Goal: Task Accomplishment & Management: Use online tool/utility

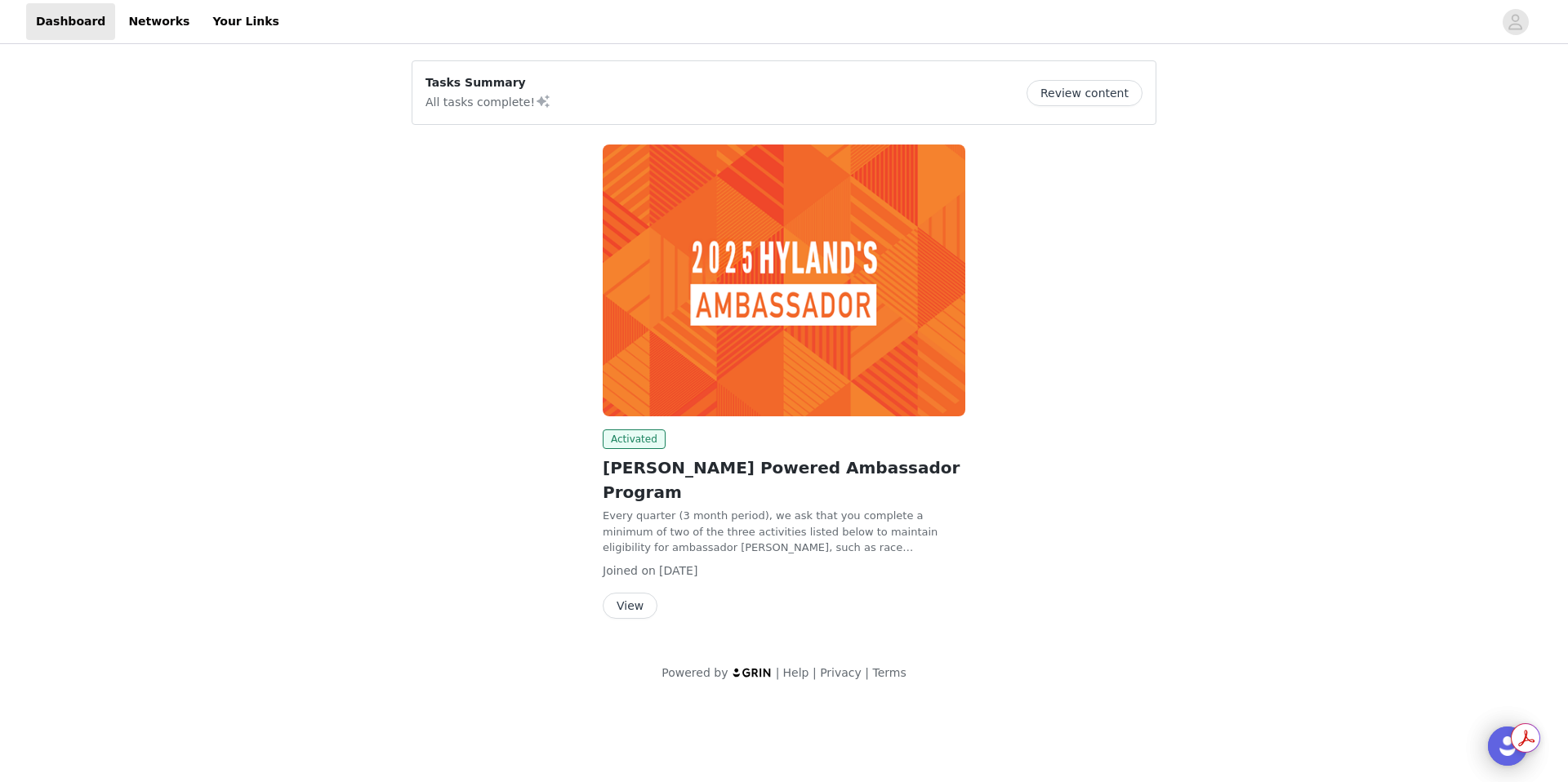
click at [634, 593] on button "View" at bounding box center [629, 606] width 54 height 26
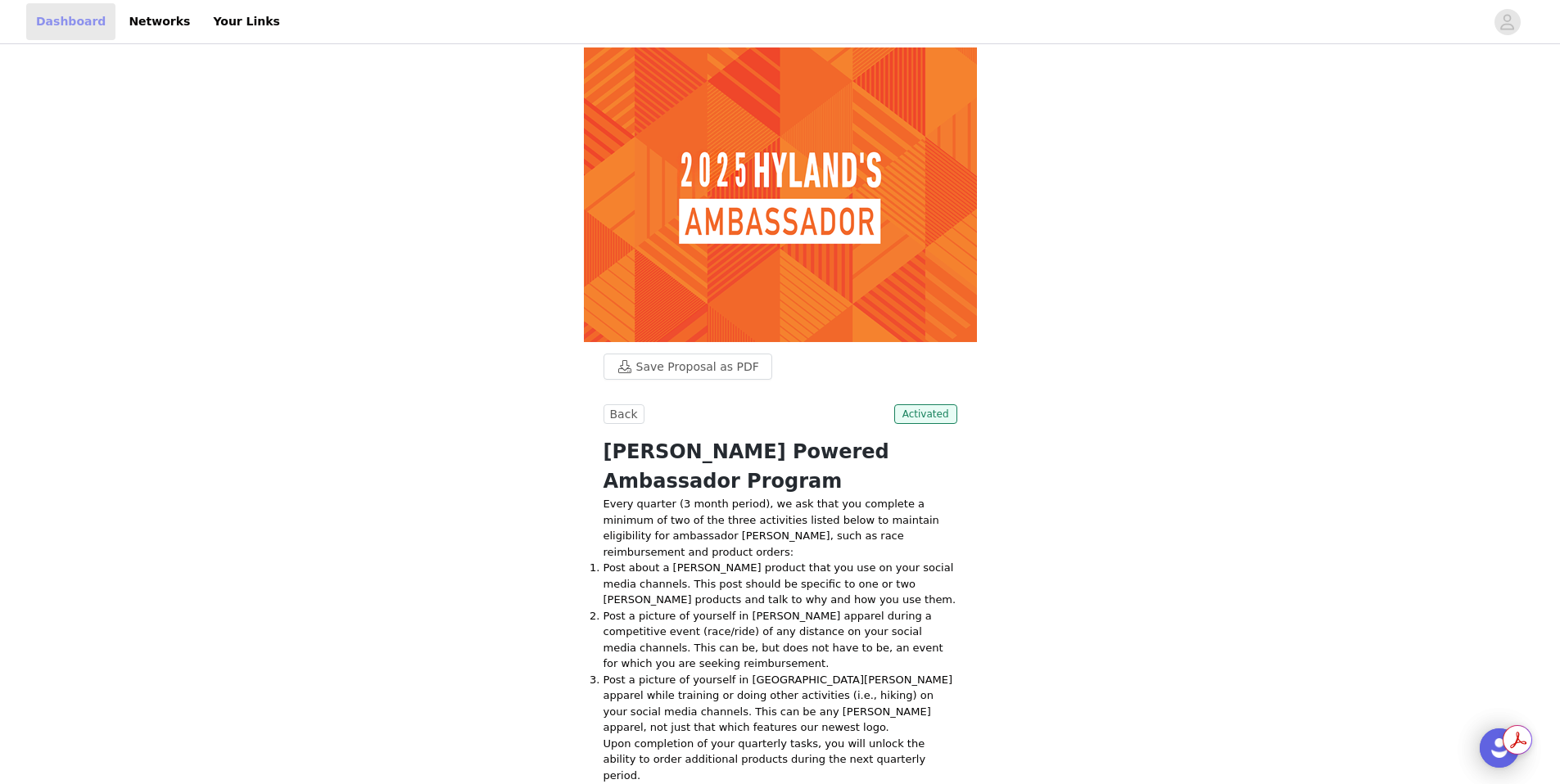
click at [54, 23] on link "Dashboard" at bounding box center [70, 22] width 90 height 37
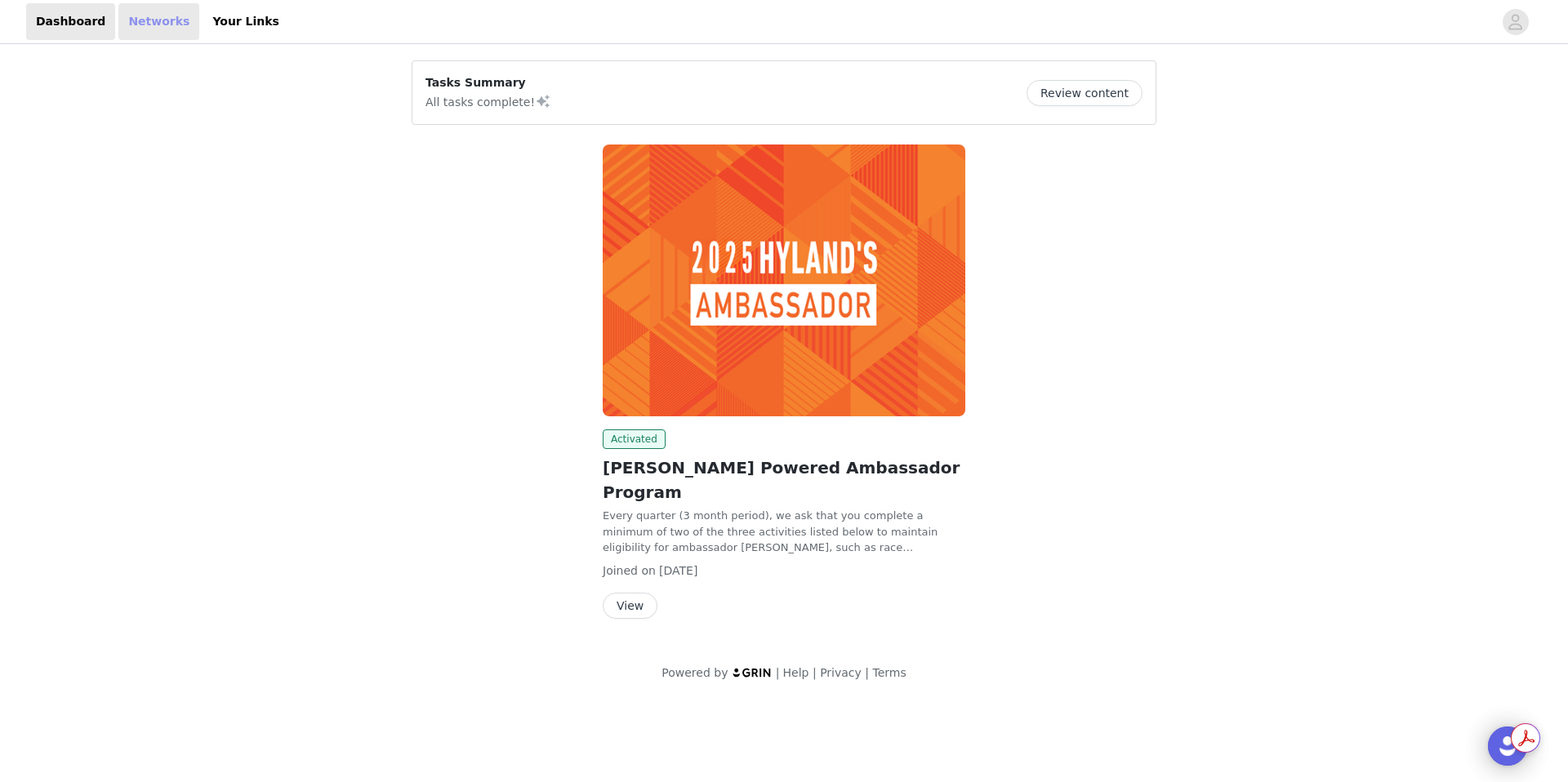
click at [140, 24] on link "Networks" at bounding box center [159, 22] width 81 height 37
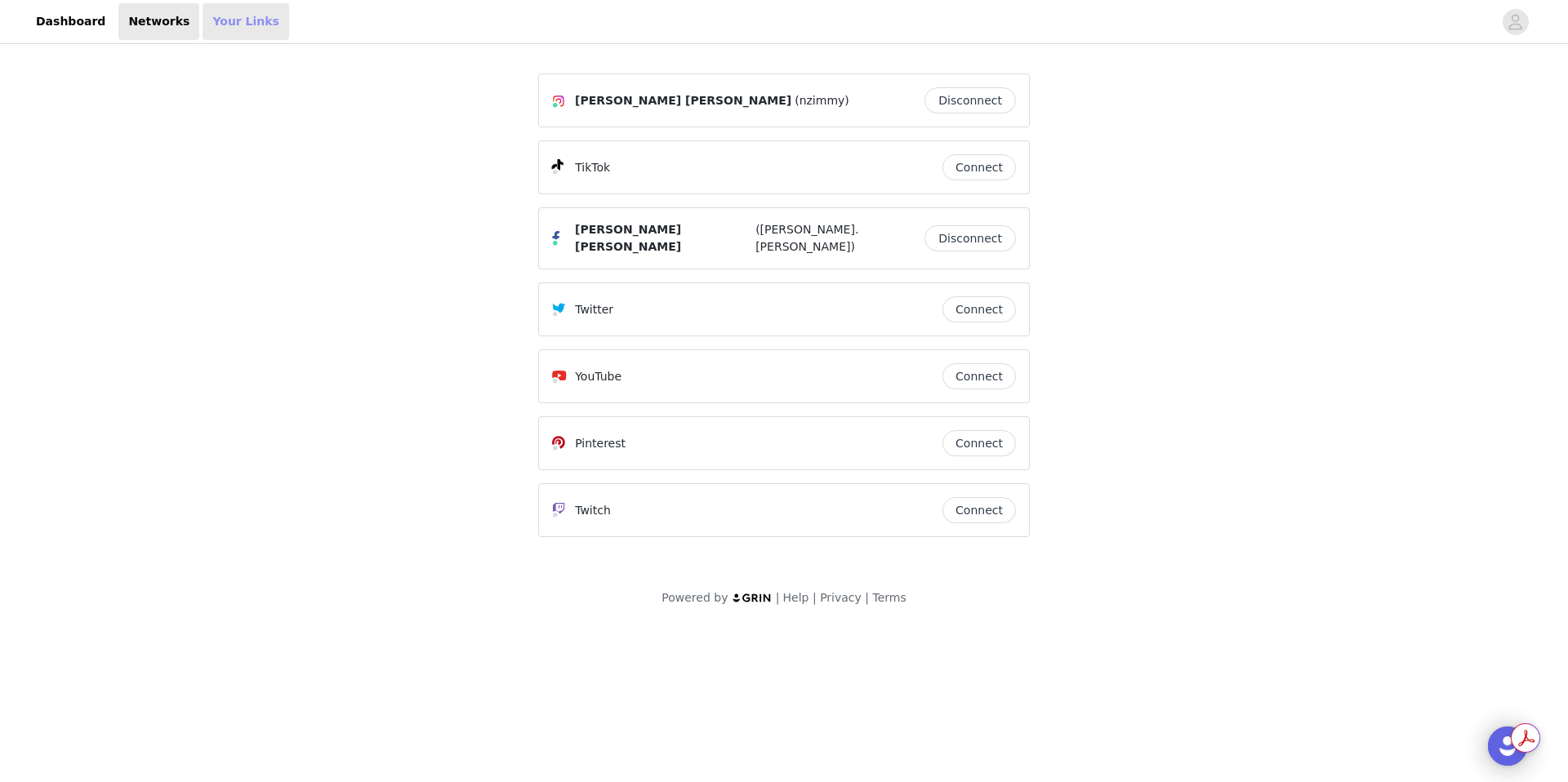
click at [209, 27] on link "Your Links" at bounding box center [246, 22] width 87 height 37
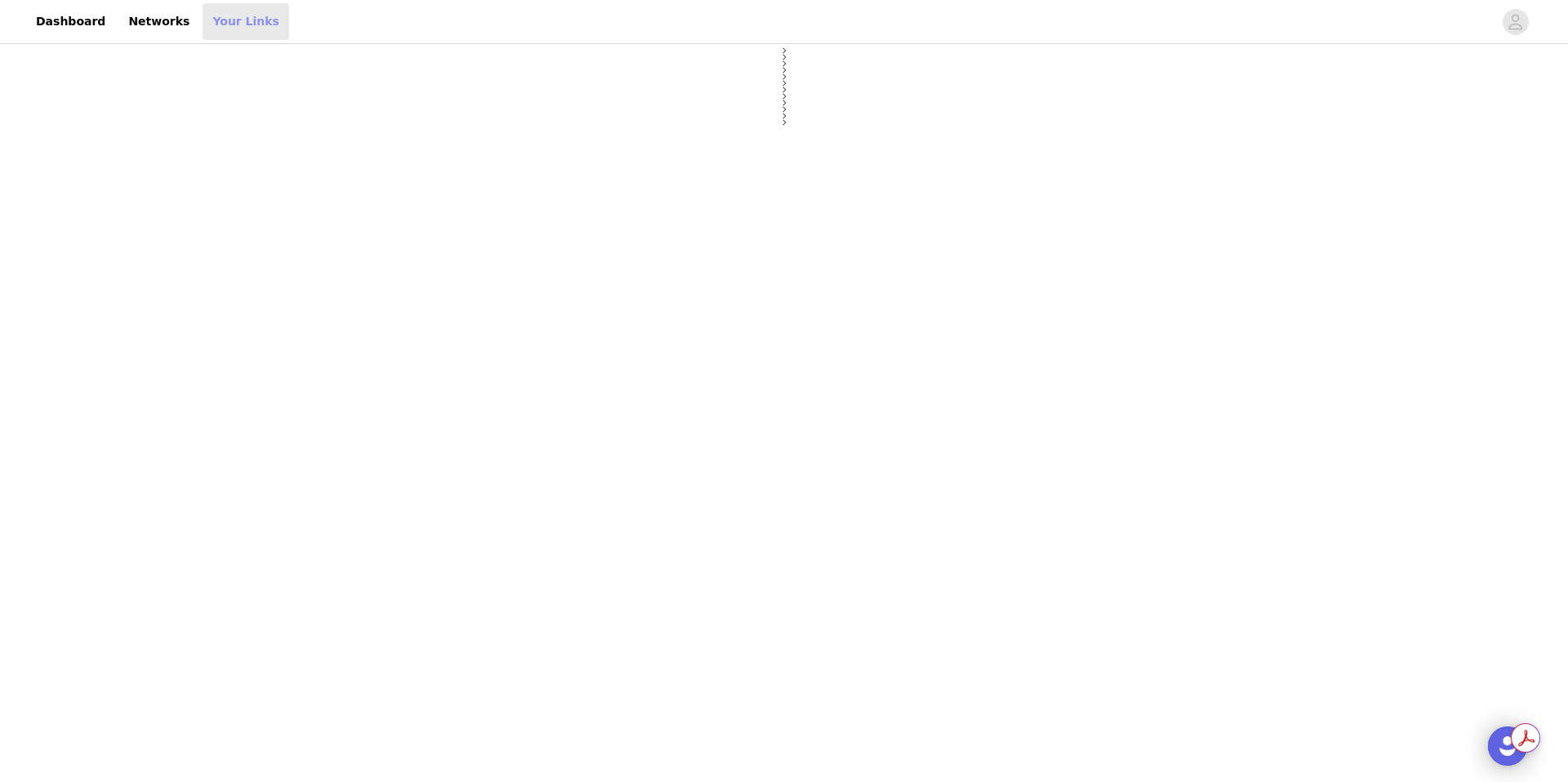
select select "12"
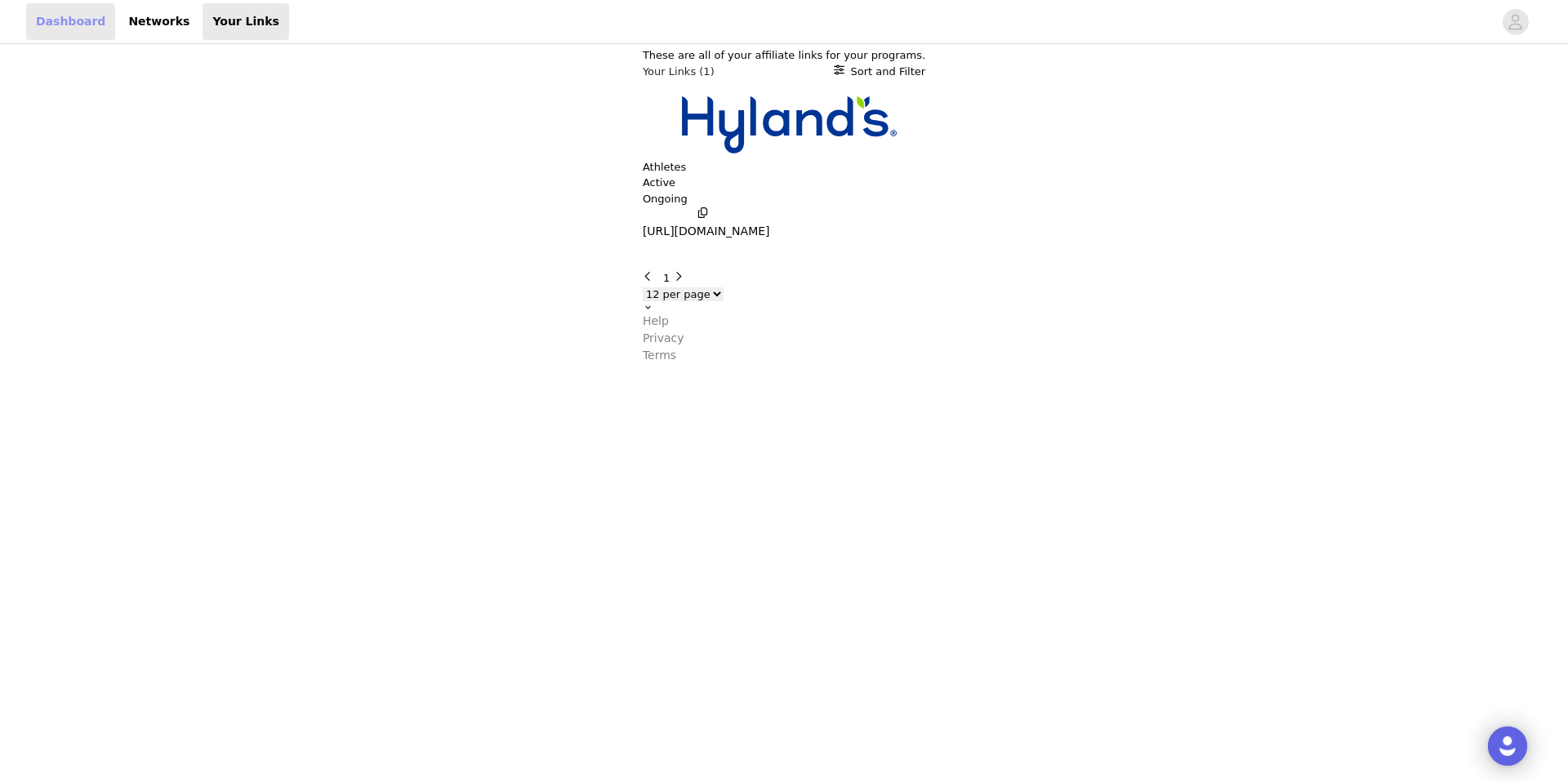
click at [54, 19] on link "Dashboard" at bounding box center [70, 22] width 89 height 37
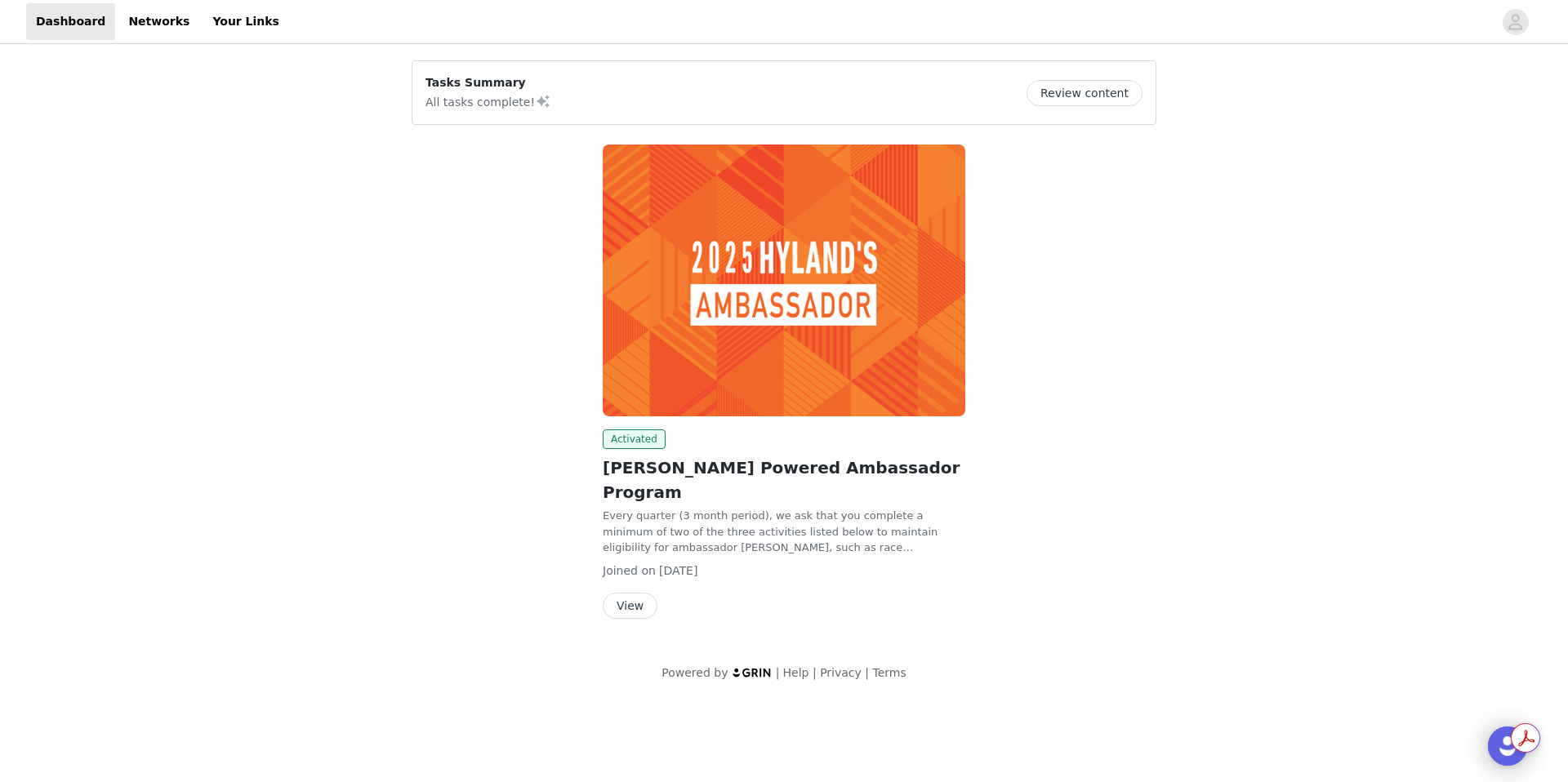
click at [633, 593] on button "View" at bounding box center [629, 606] width 54 height 26
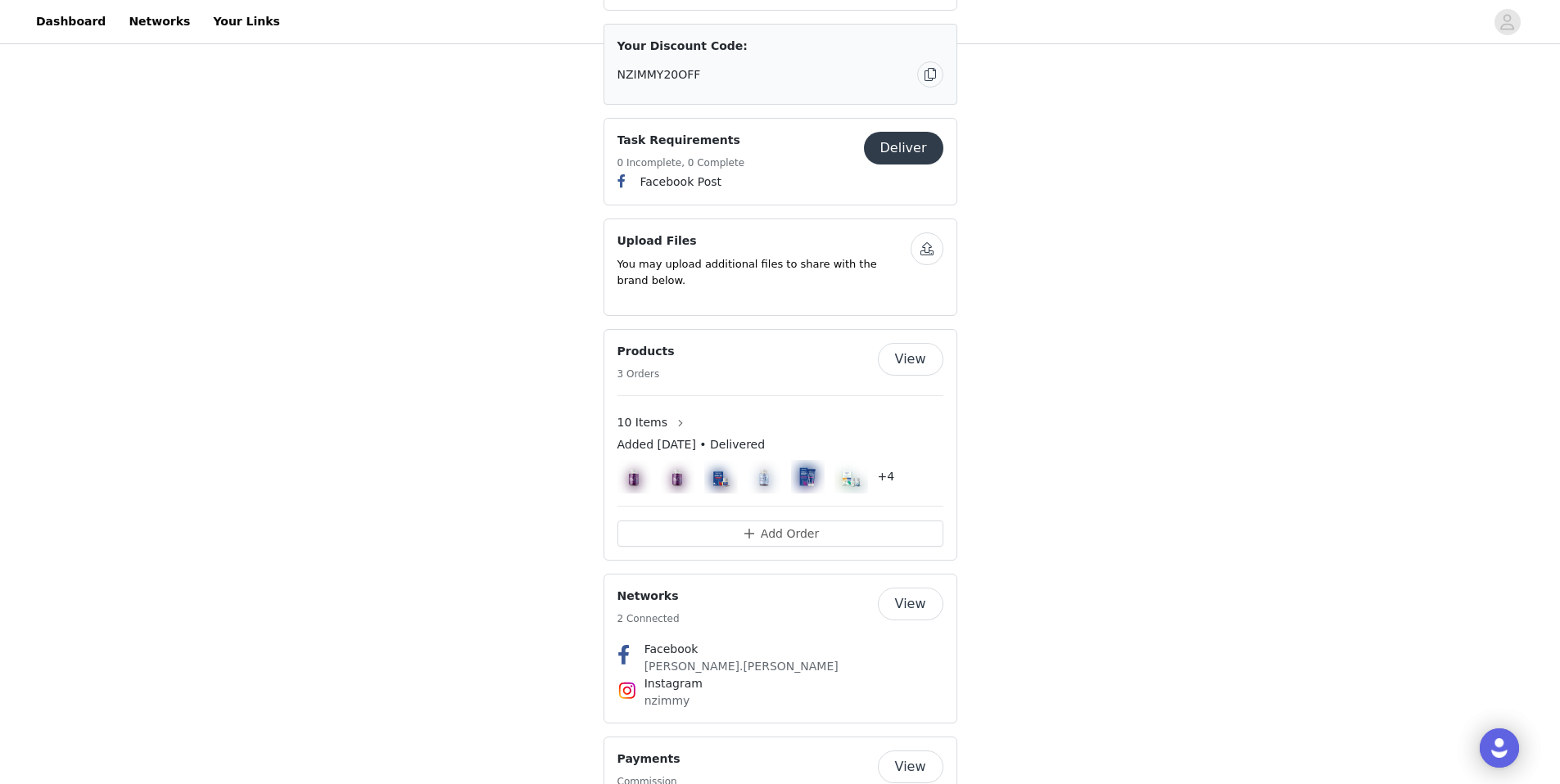
scroll to position [1168, 0]
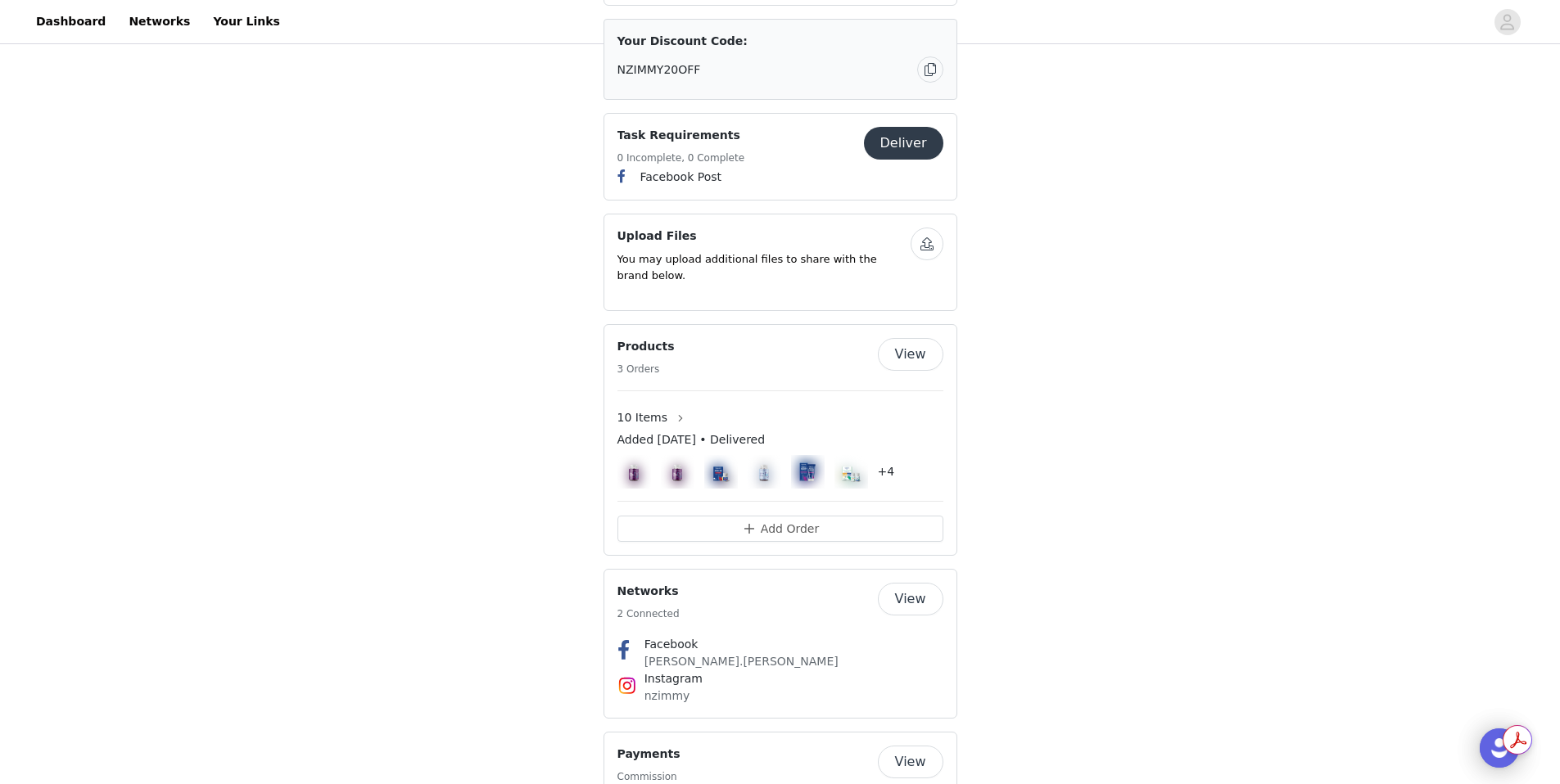
click at [914, 338] on button "View" at bounding box center [911, 354] width 65 height 33
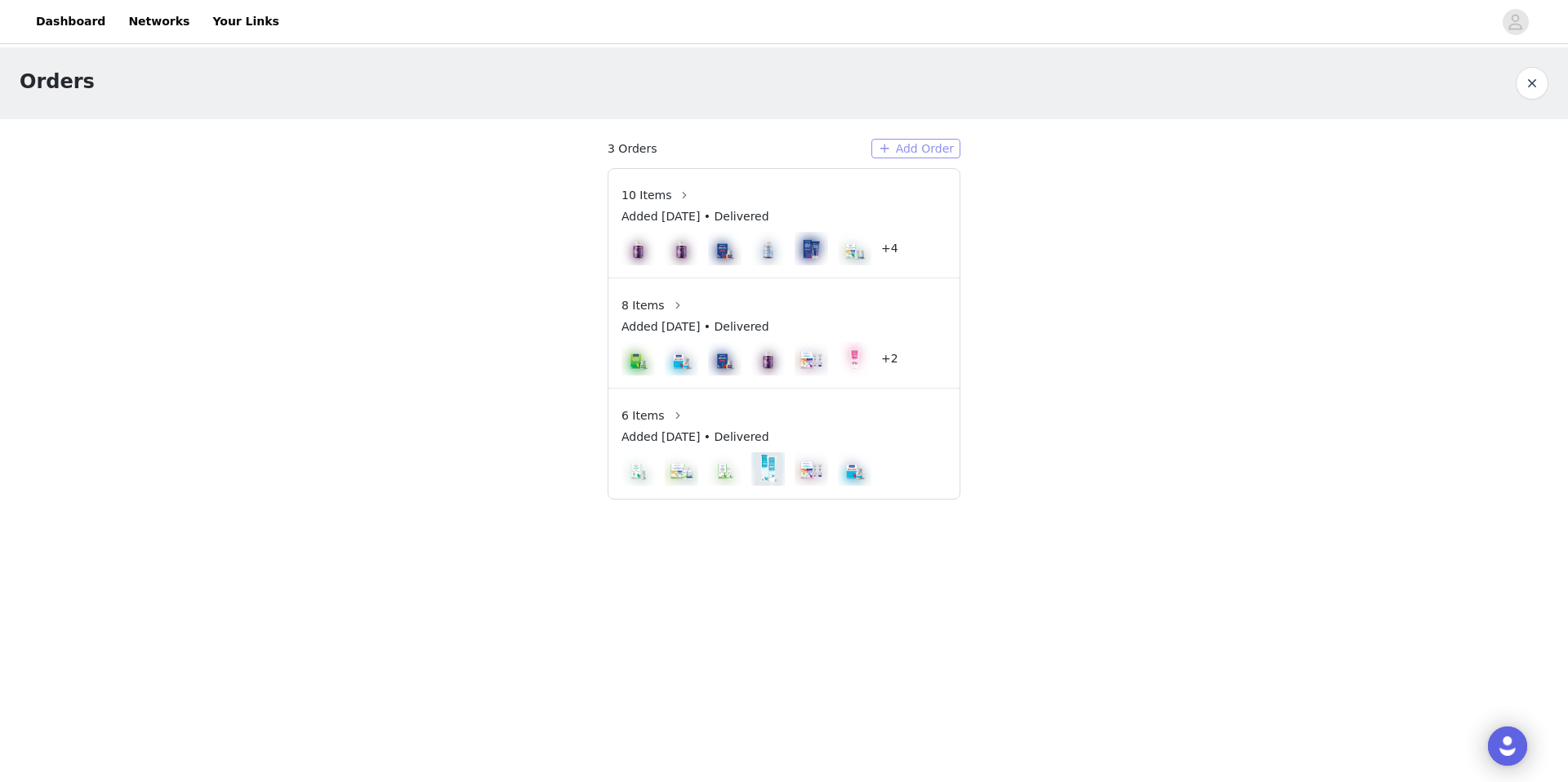
click at [911, 149] on button "Add Order" at bounding box center [916, 148] width 89 height 19
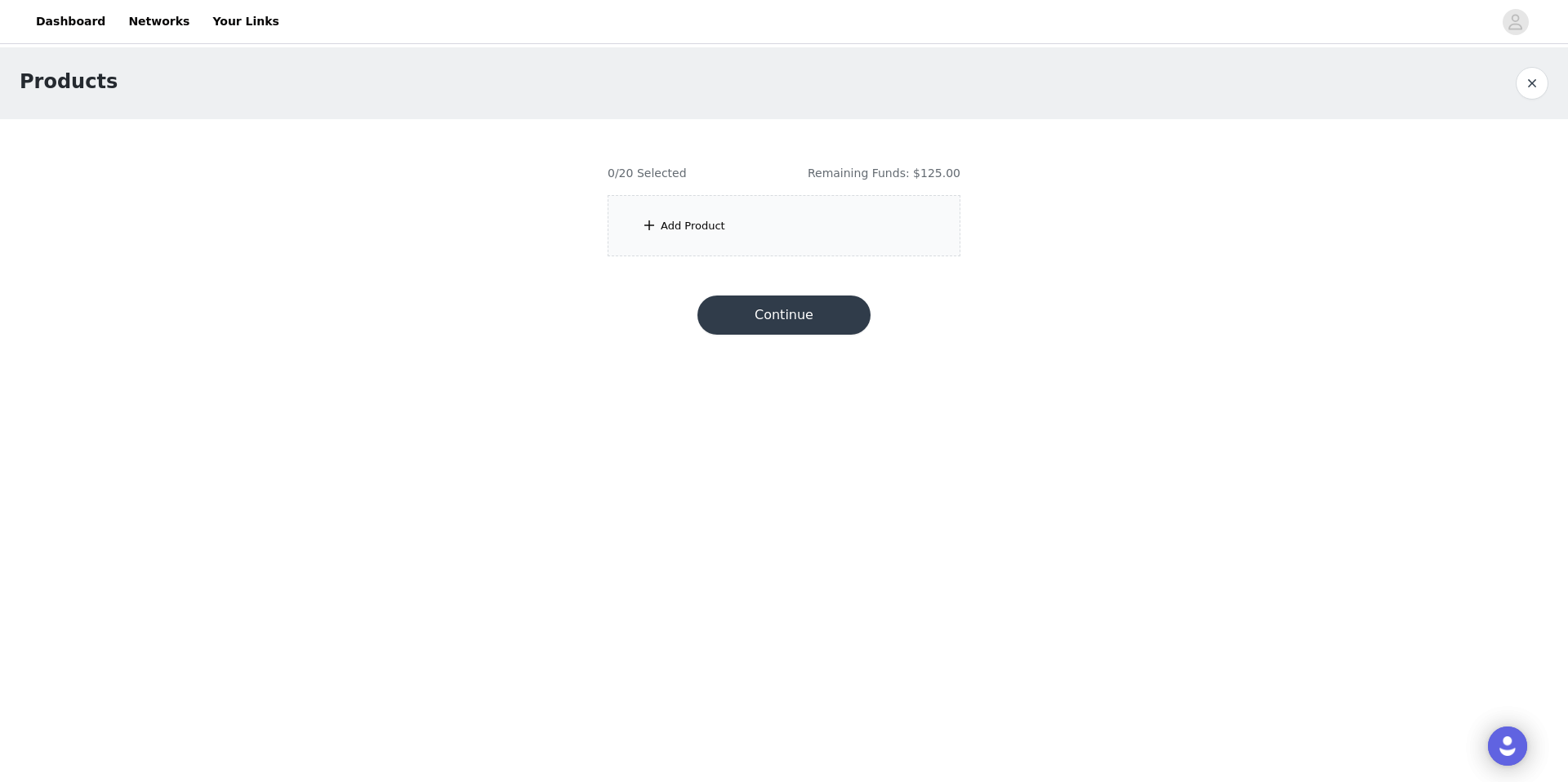
click at [681, 236] on div "Add Product" at bounding box center [784, 226] width 353 height 61
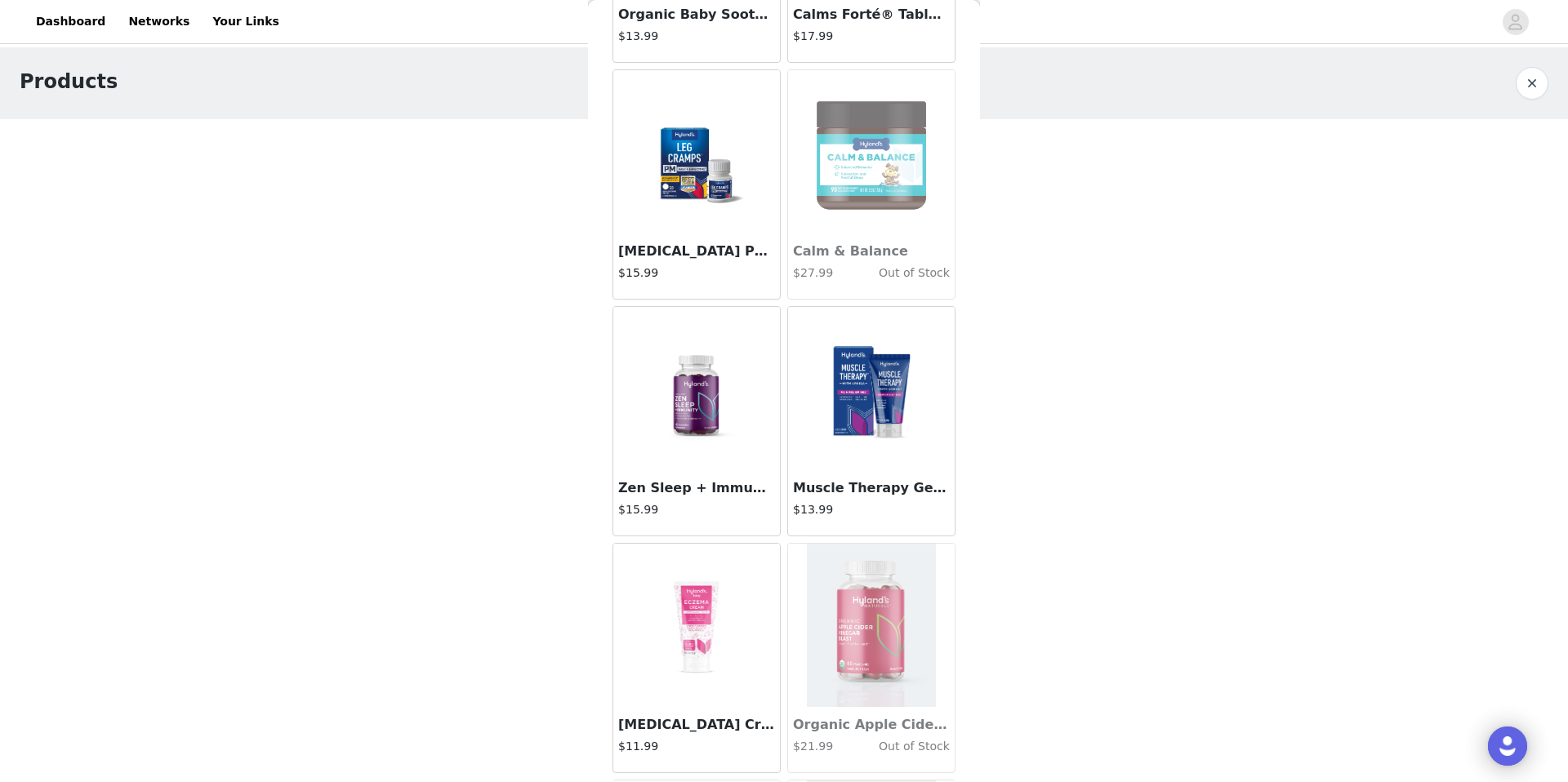
scroll to position [4283, 0]
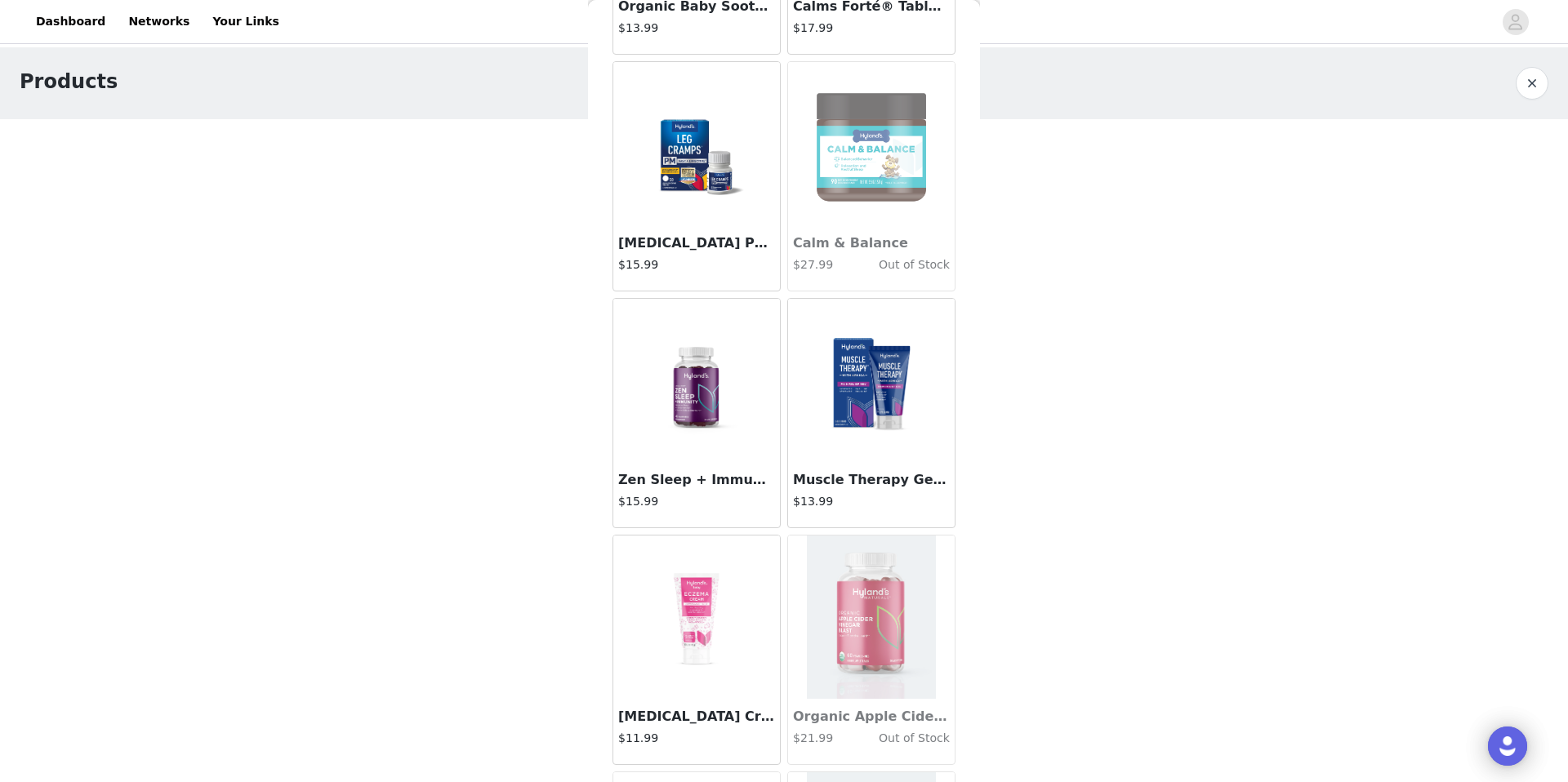
click at [693, 423] on img at bounding box center [697, 380] width 129 height 163
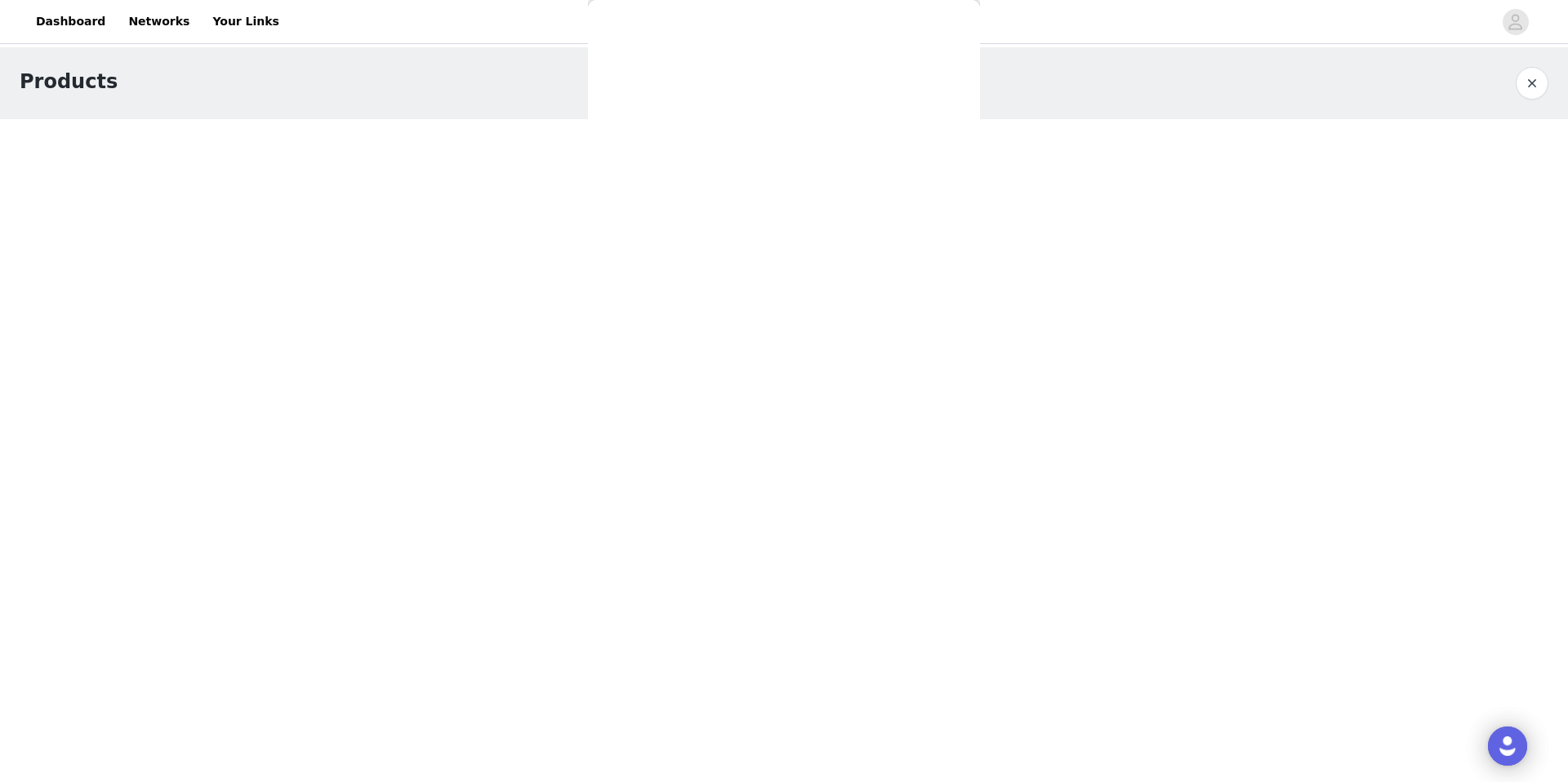
scroll to position [0, 0]
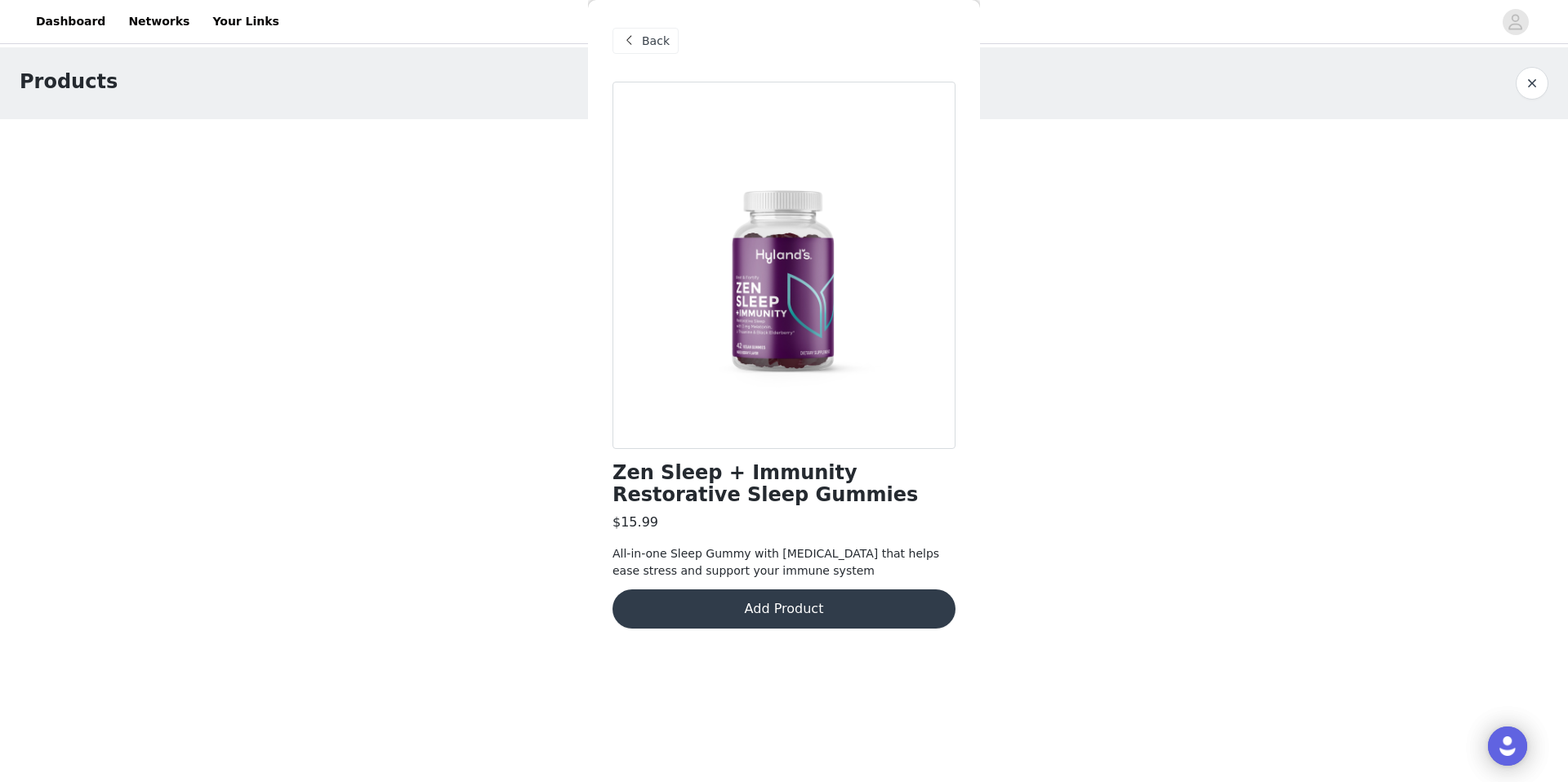
click at [748, 611] on button "Add Product" at bounding box center [784, 609] width 343 height 39
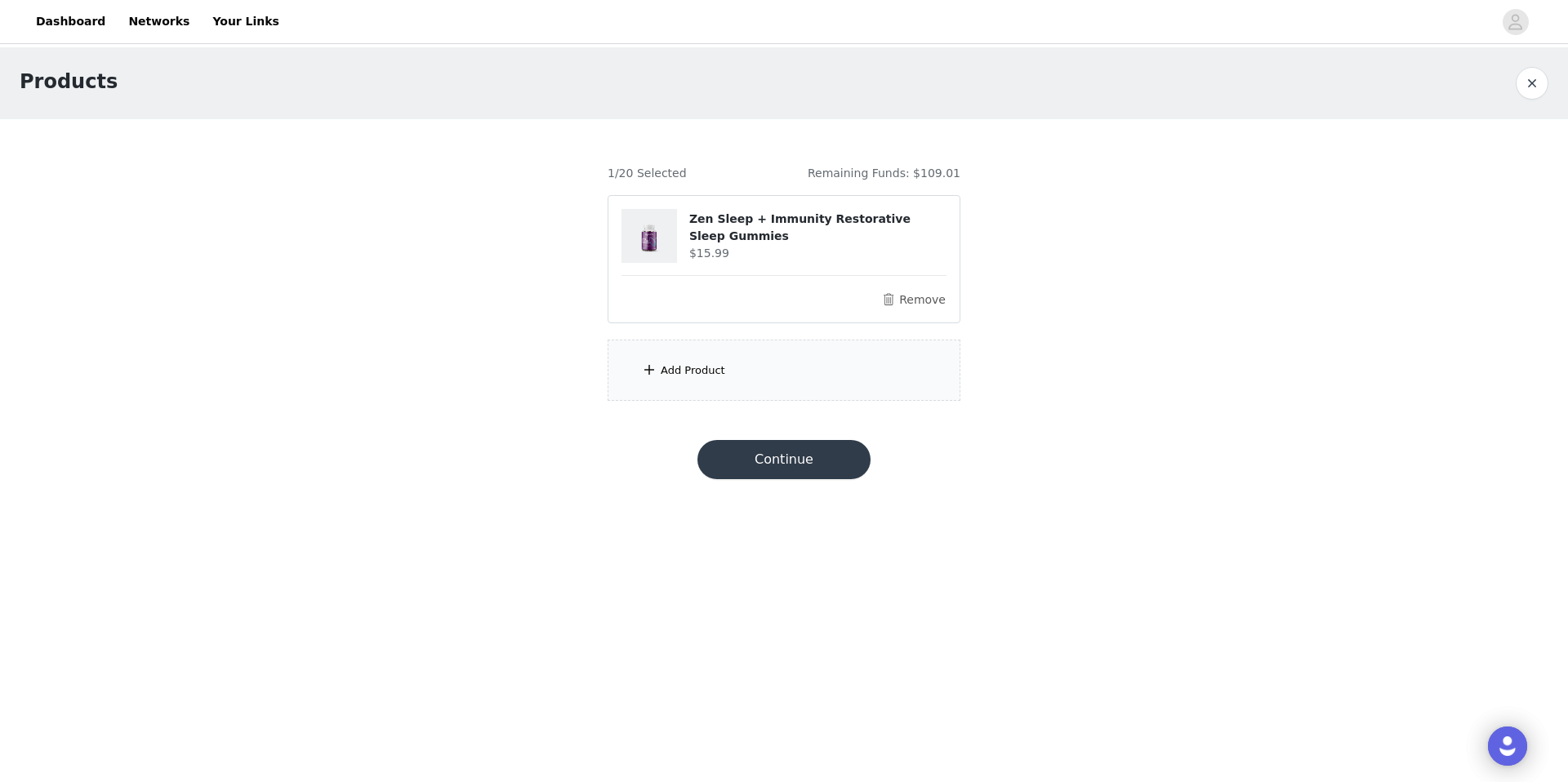
click at [689, 369] on div "Add Product" at bounding box center [693, 371] width 64 height 17
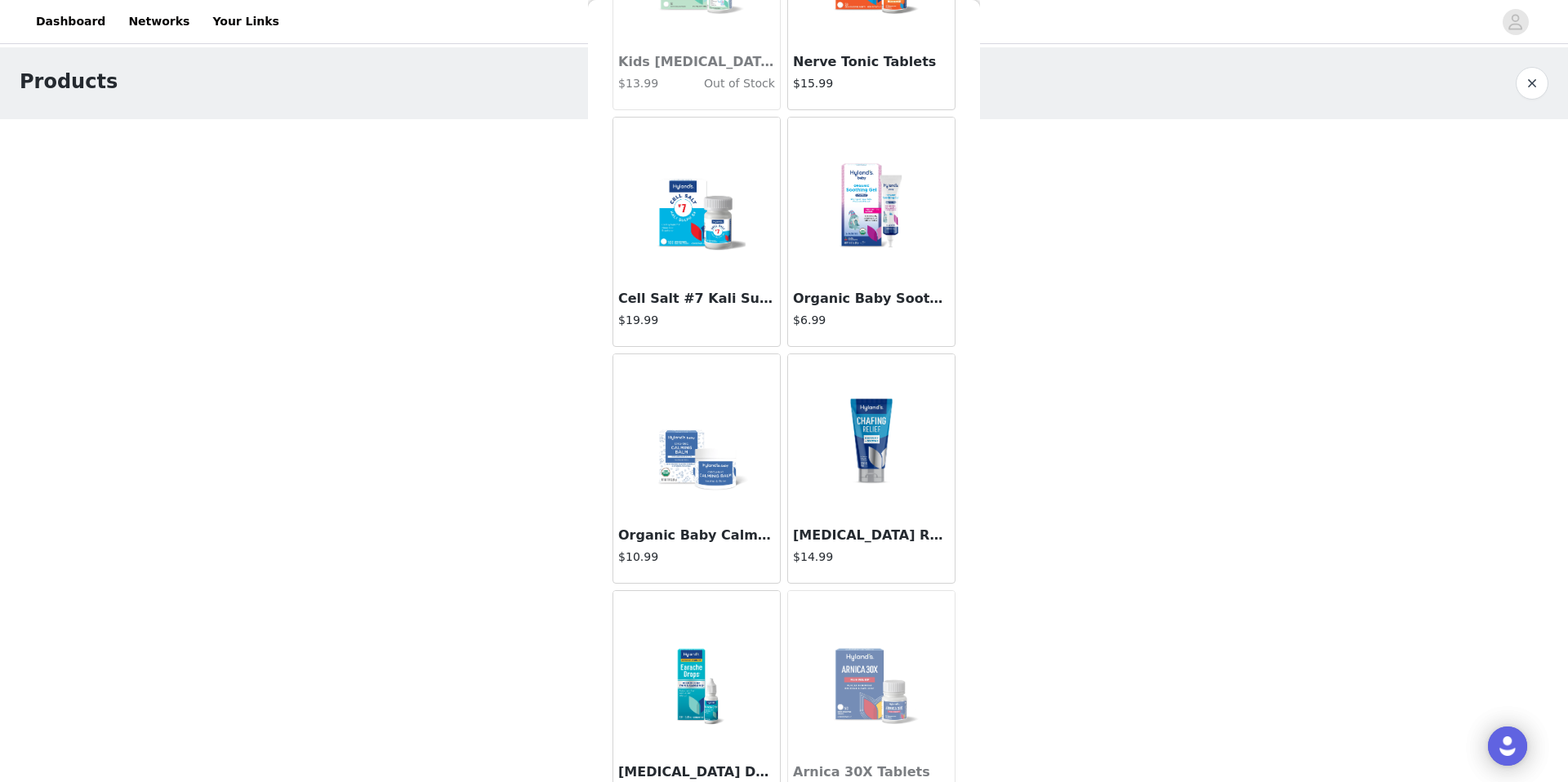
scroll to position [7571, 0]
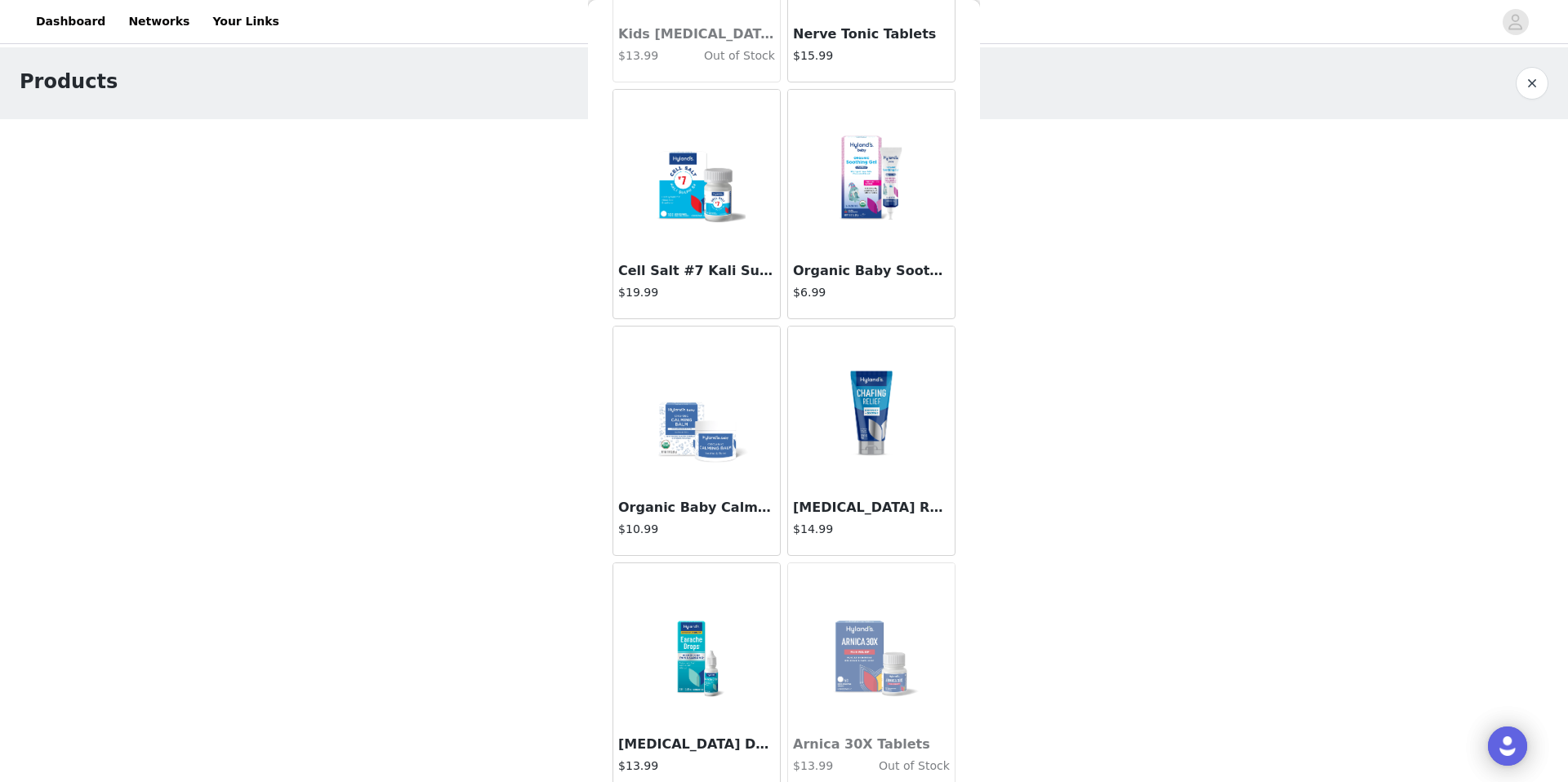
click at [865, 494] on div "[MEDICAL_DATA] Relief $14.99" at bounding box center [870, 522] width 166 height 65
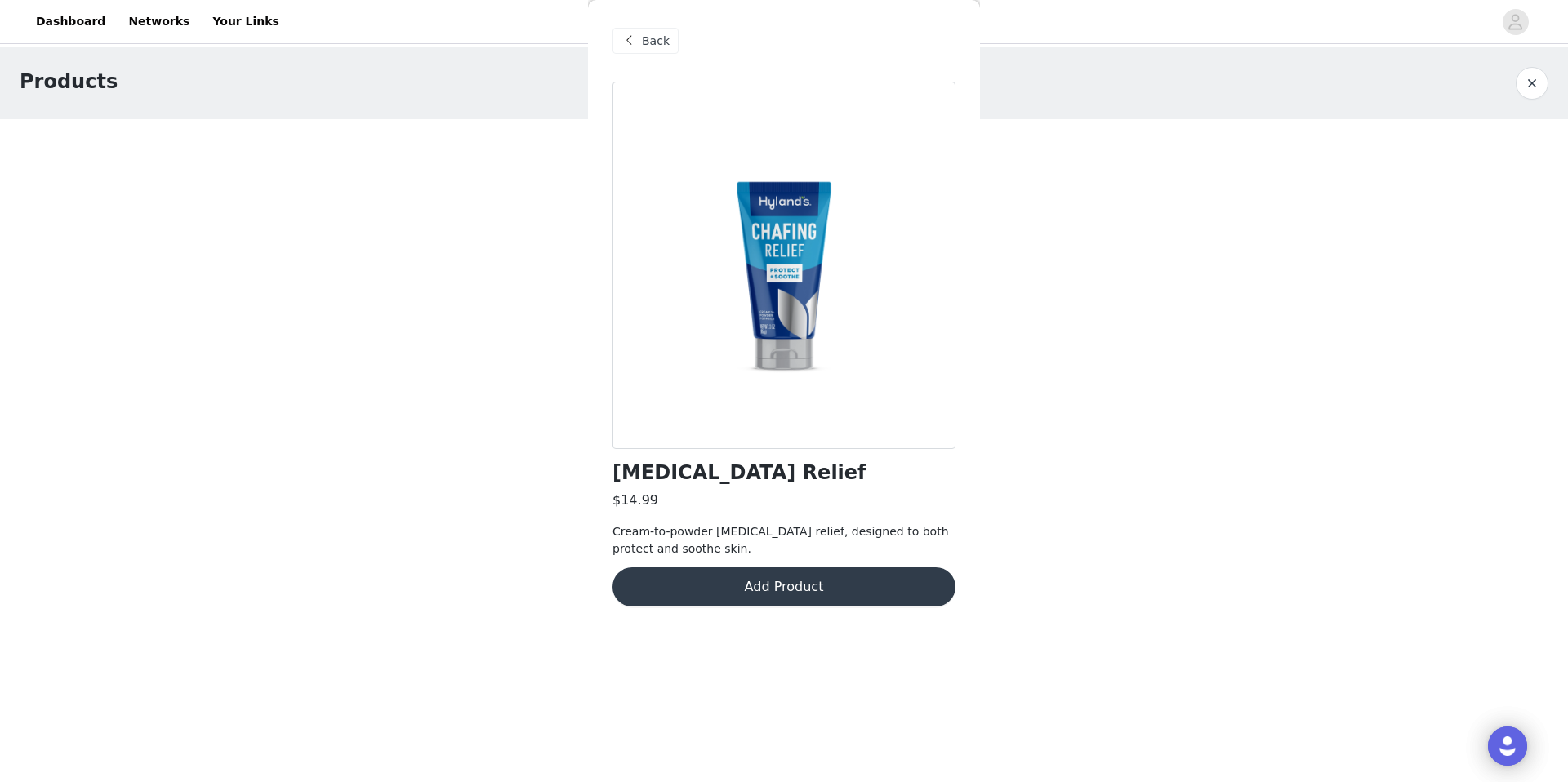
scroll to position [0, 0]
click at [824, 584] on button "Add Product" at bounding box center [784, 586] width 343 height 39
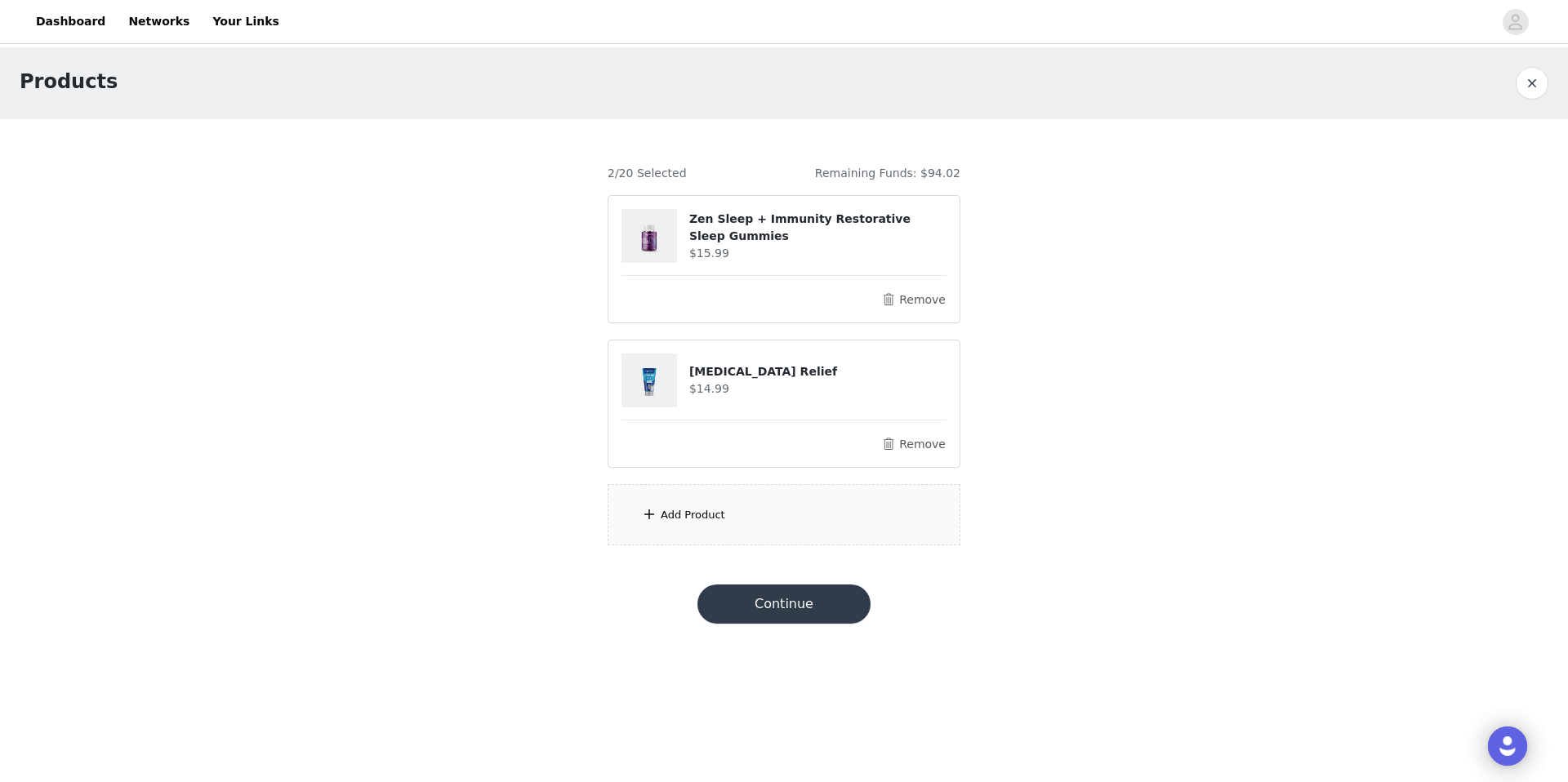
click at [795, 508] on div "Add Product" at bounding box center [784, 515] width 353 height 61
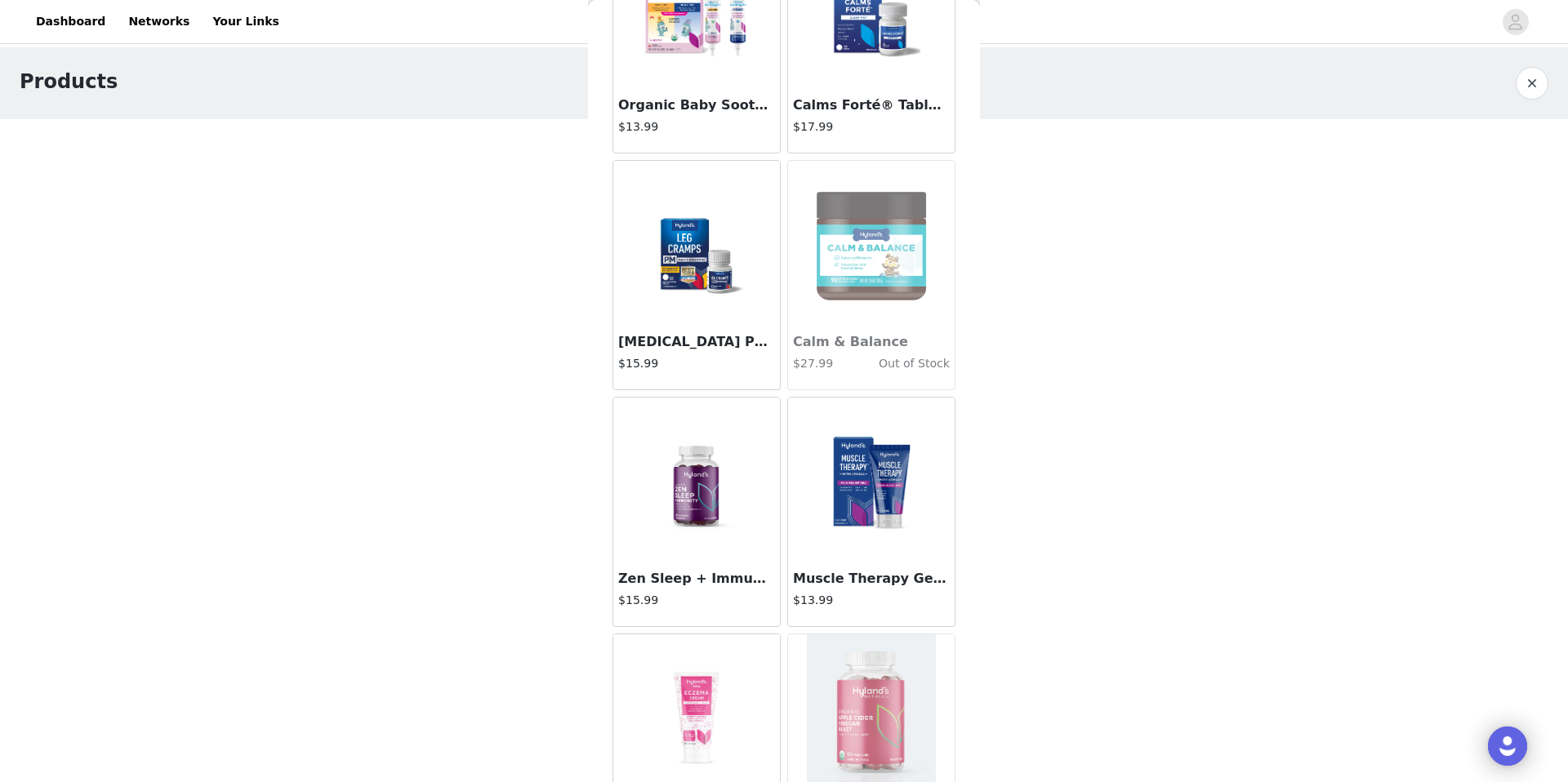
scroll to position [4212, 0]
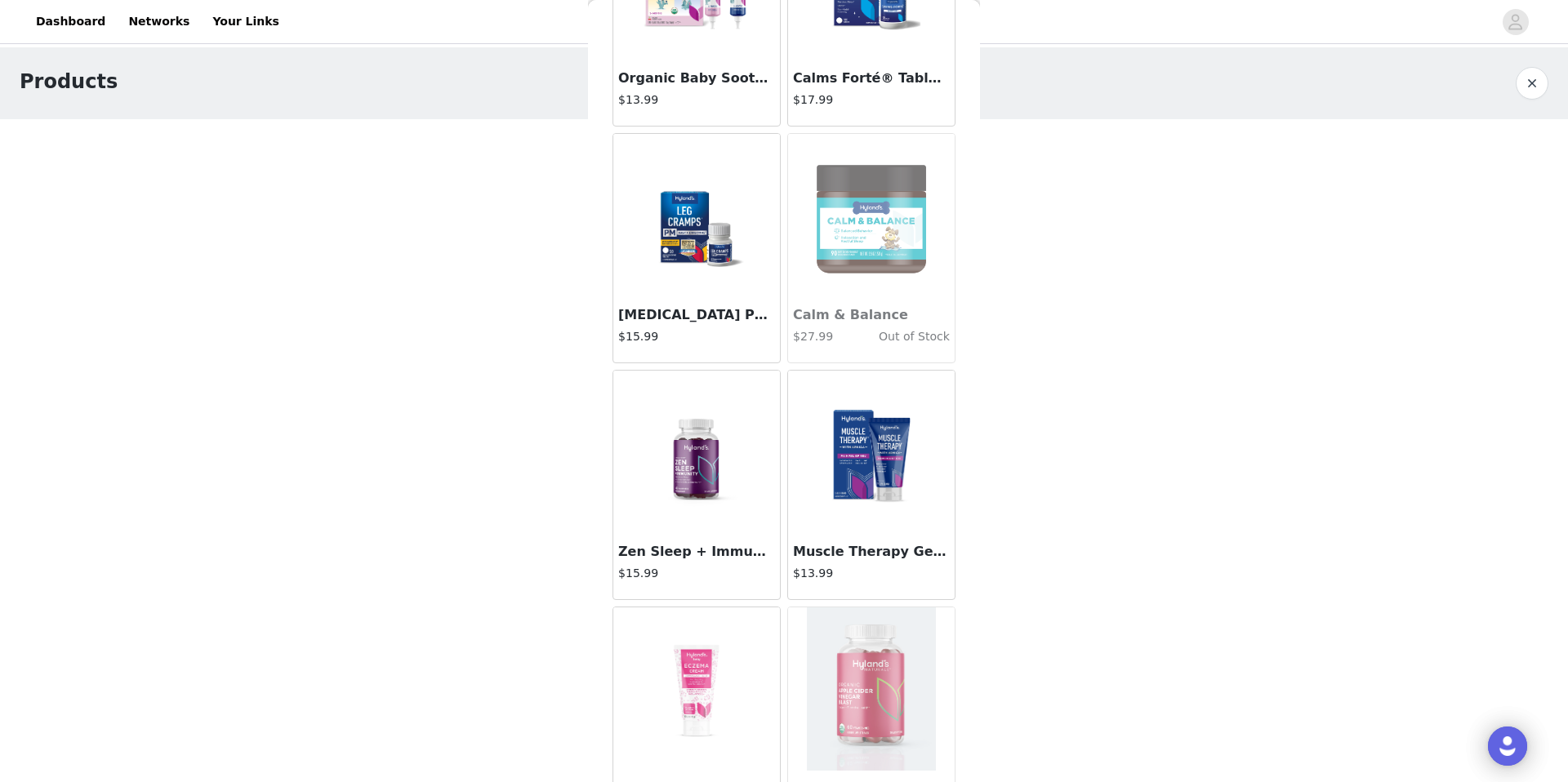
click at [834, 457] on img at bounding box center [871, 452] width 129 height 163
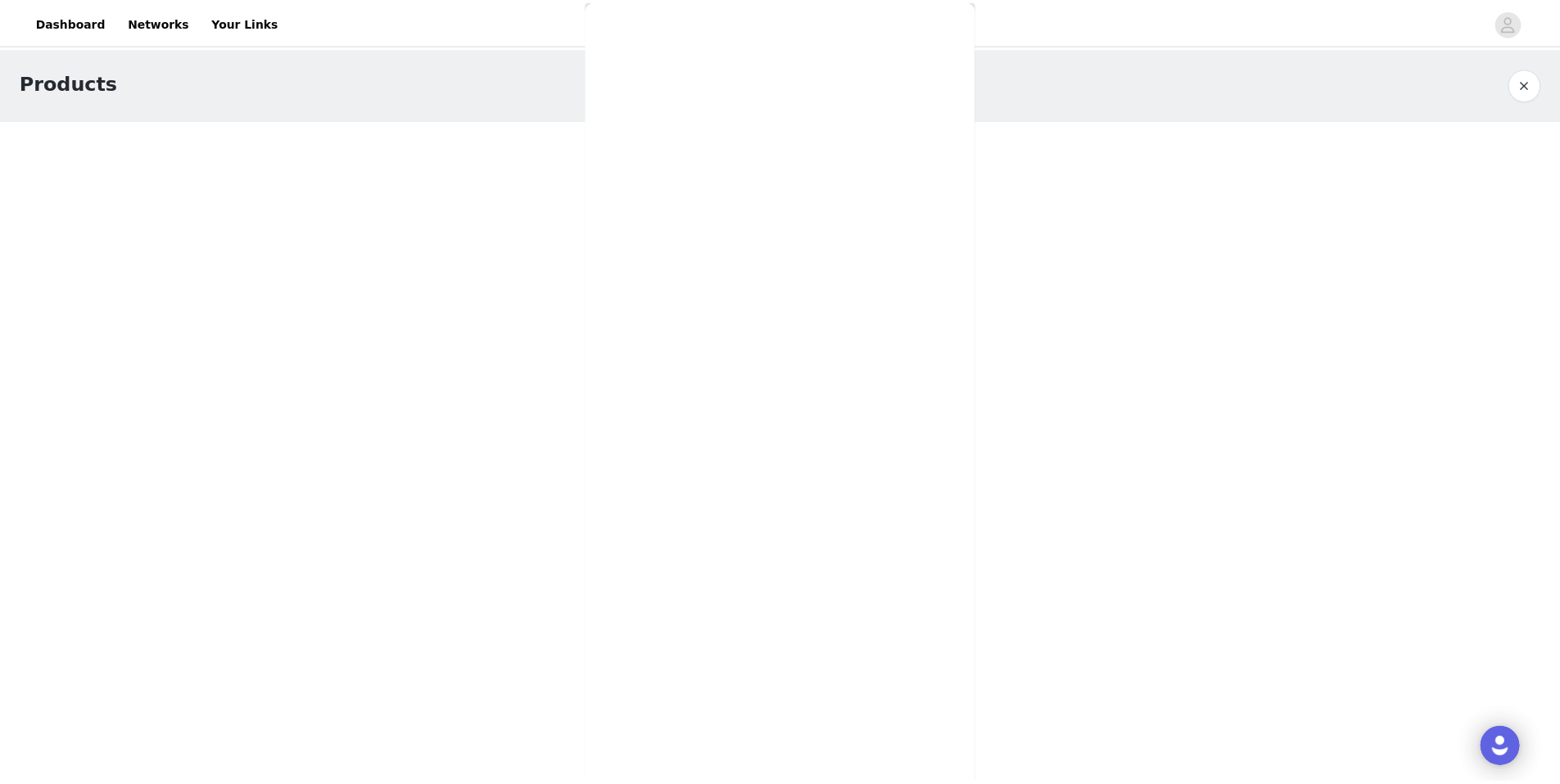
scroll to position [0, 0]
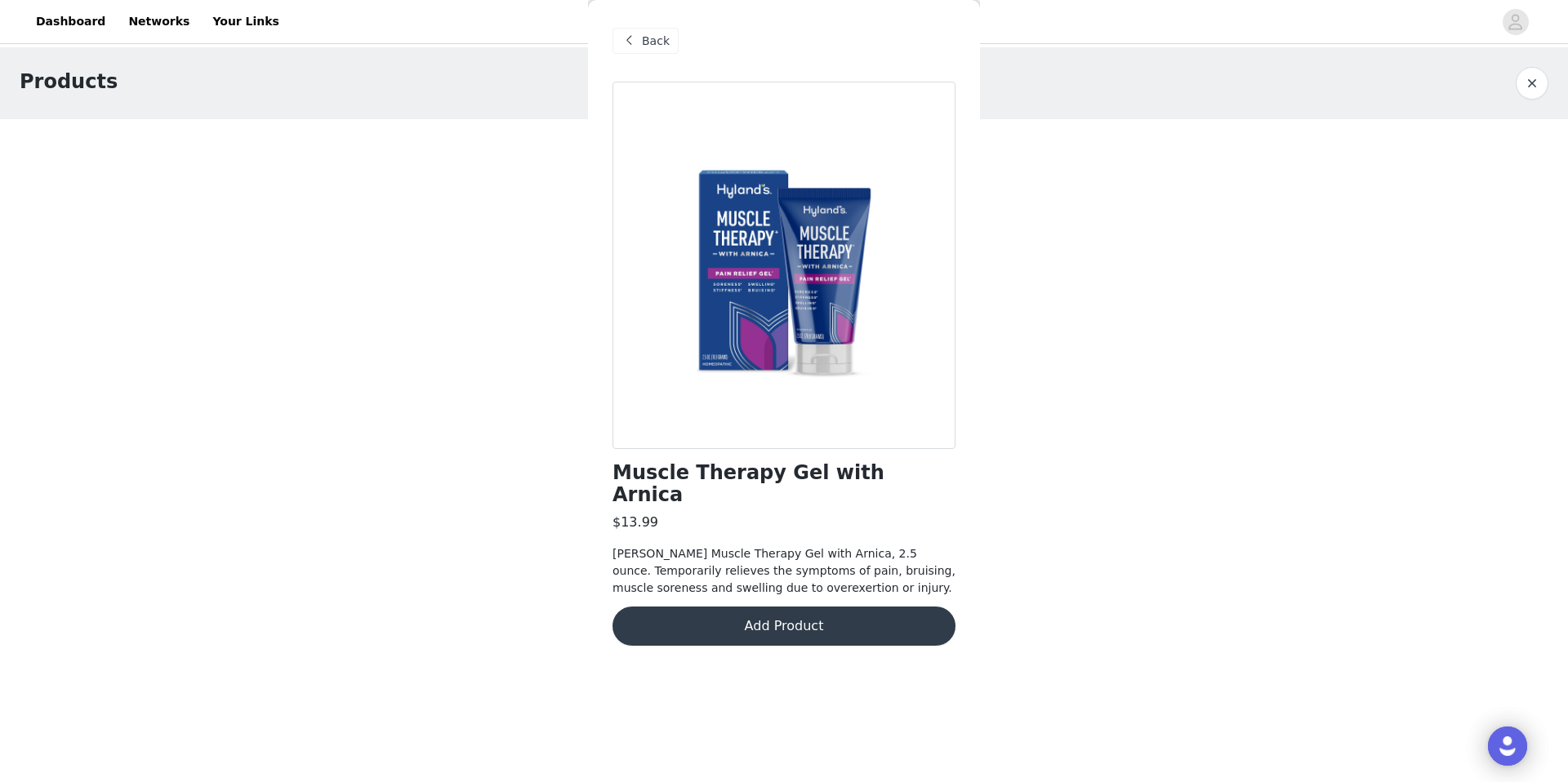
click at [777, 609] on button "Add Product" at bounding box center [784, 626] width 343 height 39
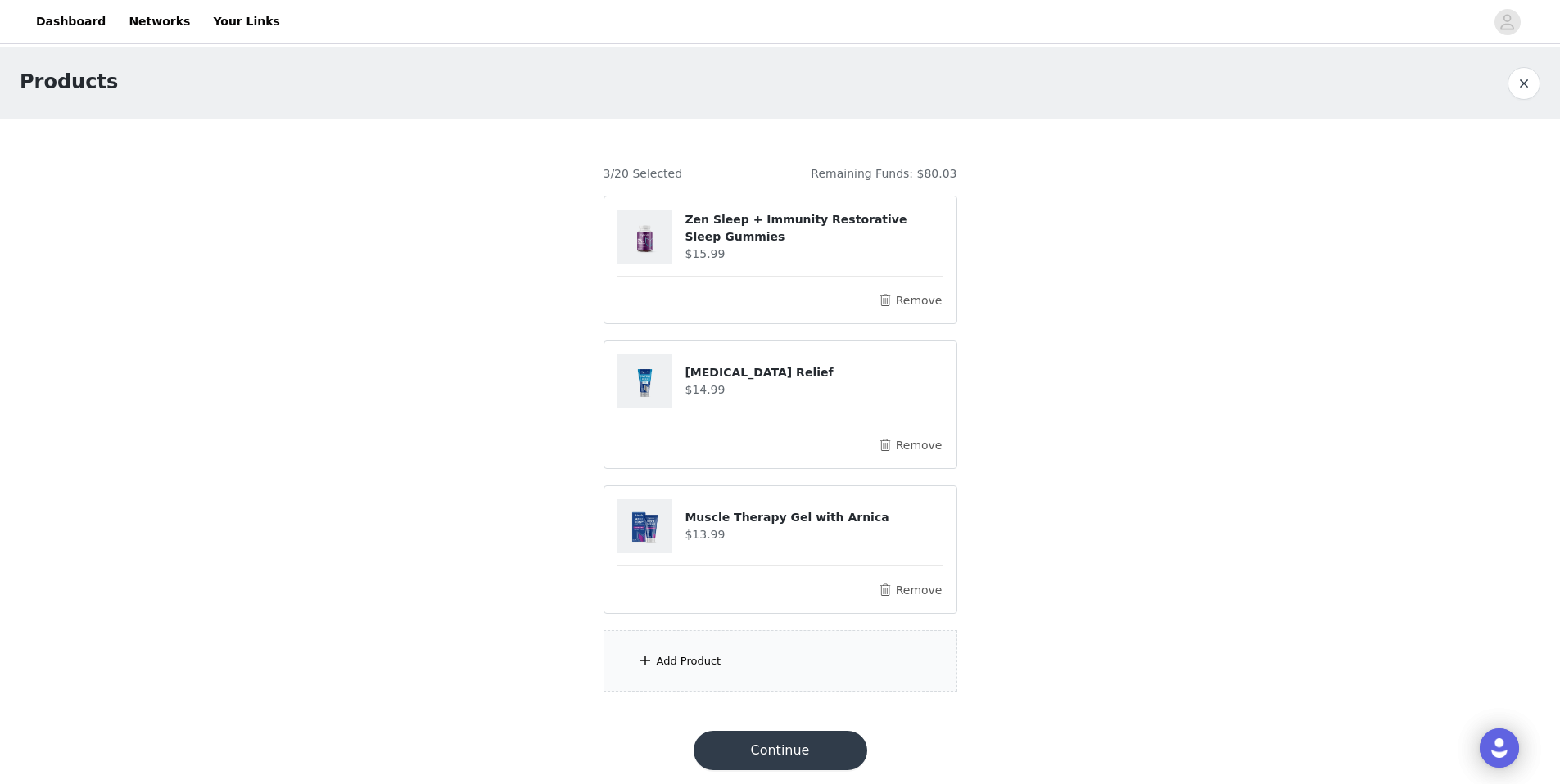
click at [740, 656] on div "Add Product" at bounding box center [780, 661] width 354 height 61
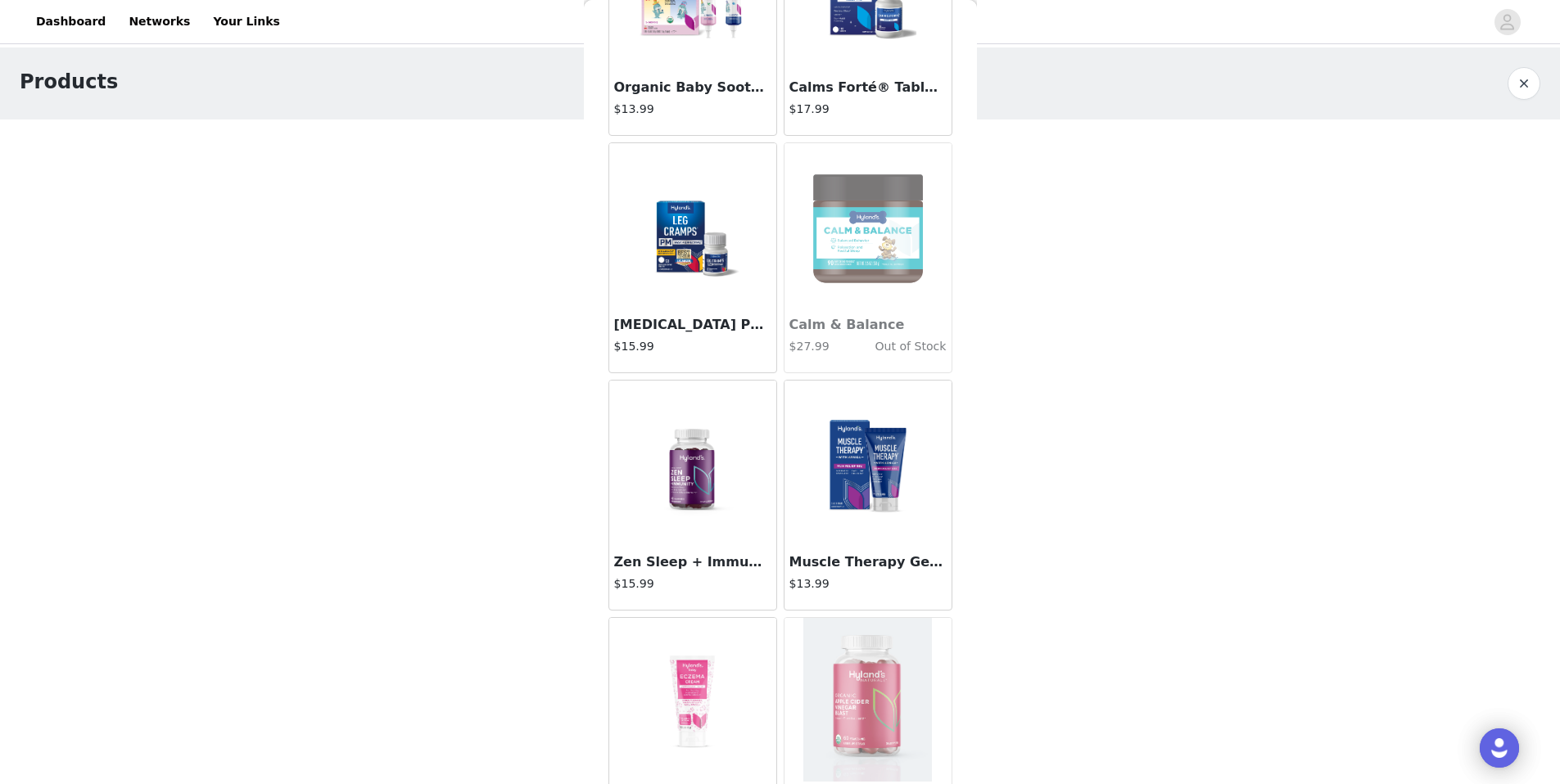
scroll to position [4124, 0]
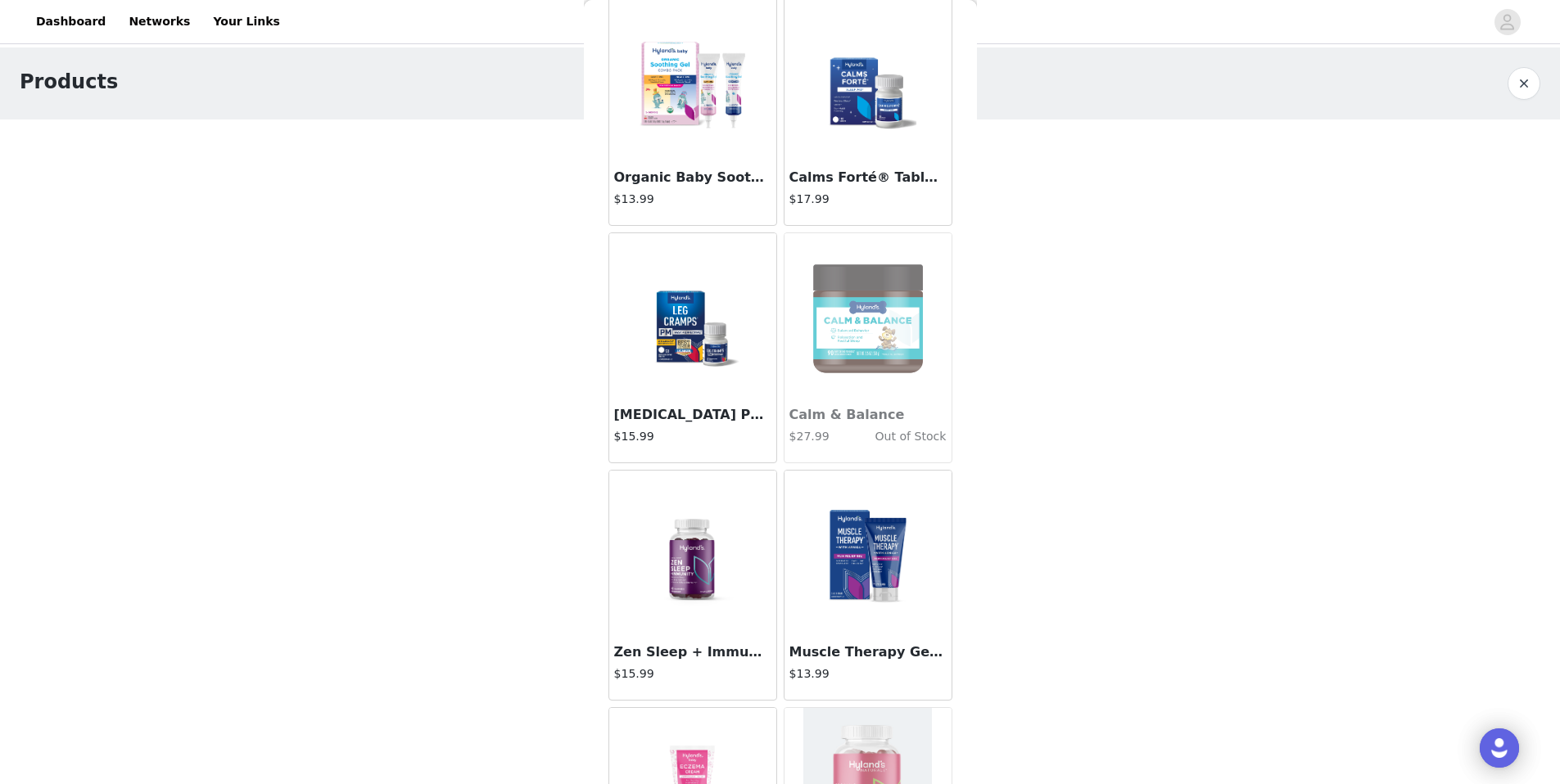
click at [667, 521] on img at bounding box center [693, 552] width 129 height 163
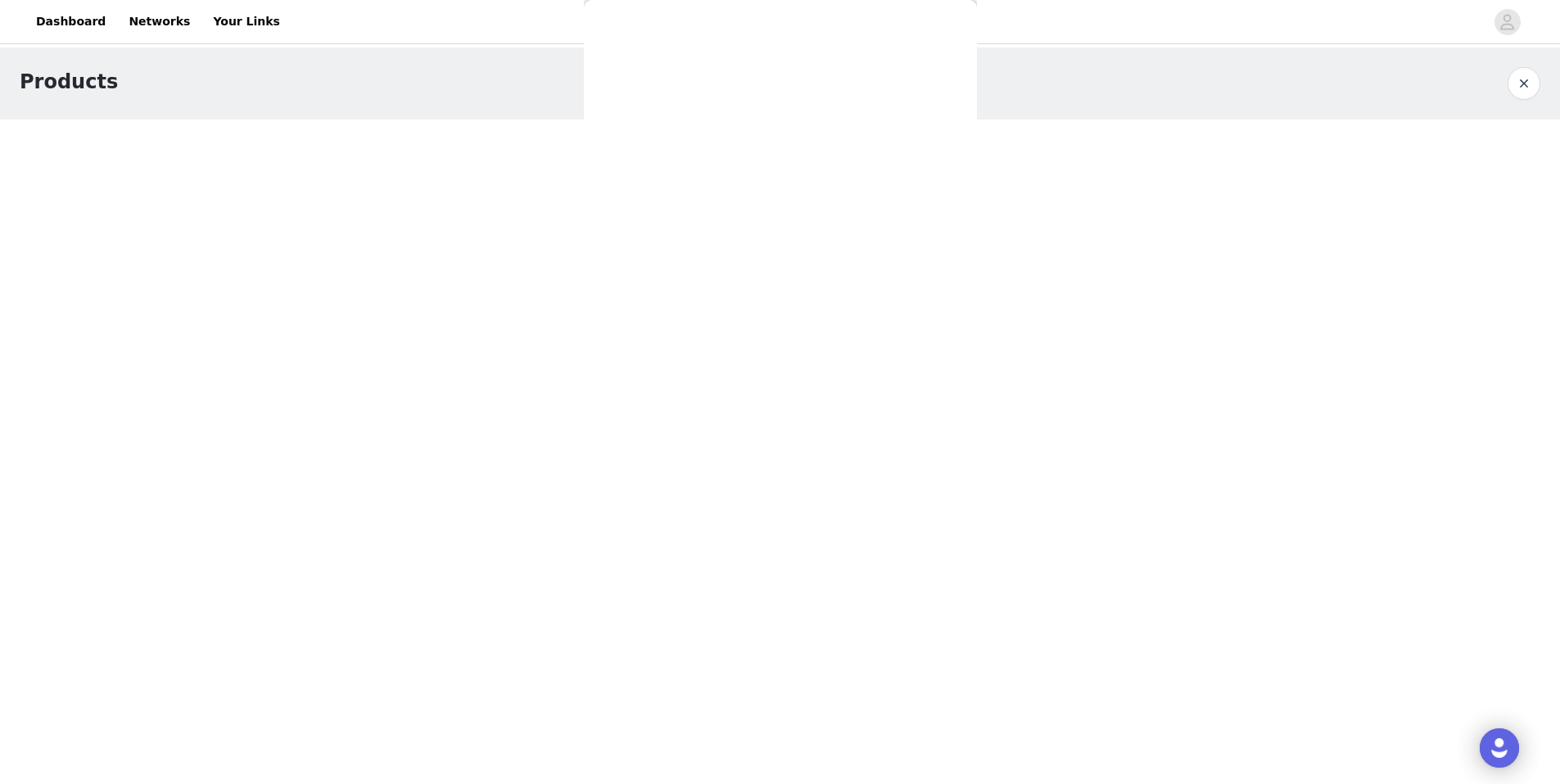
scroll to position [0, 0]
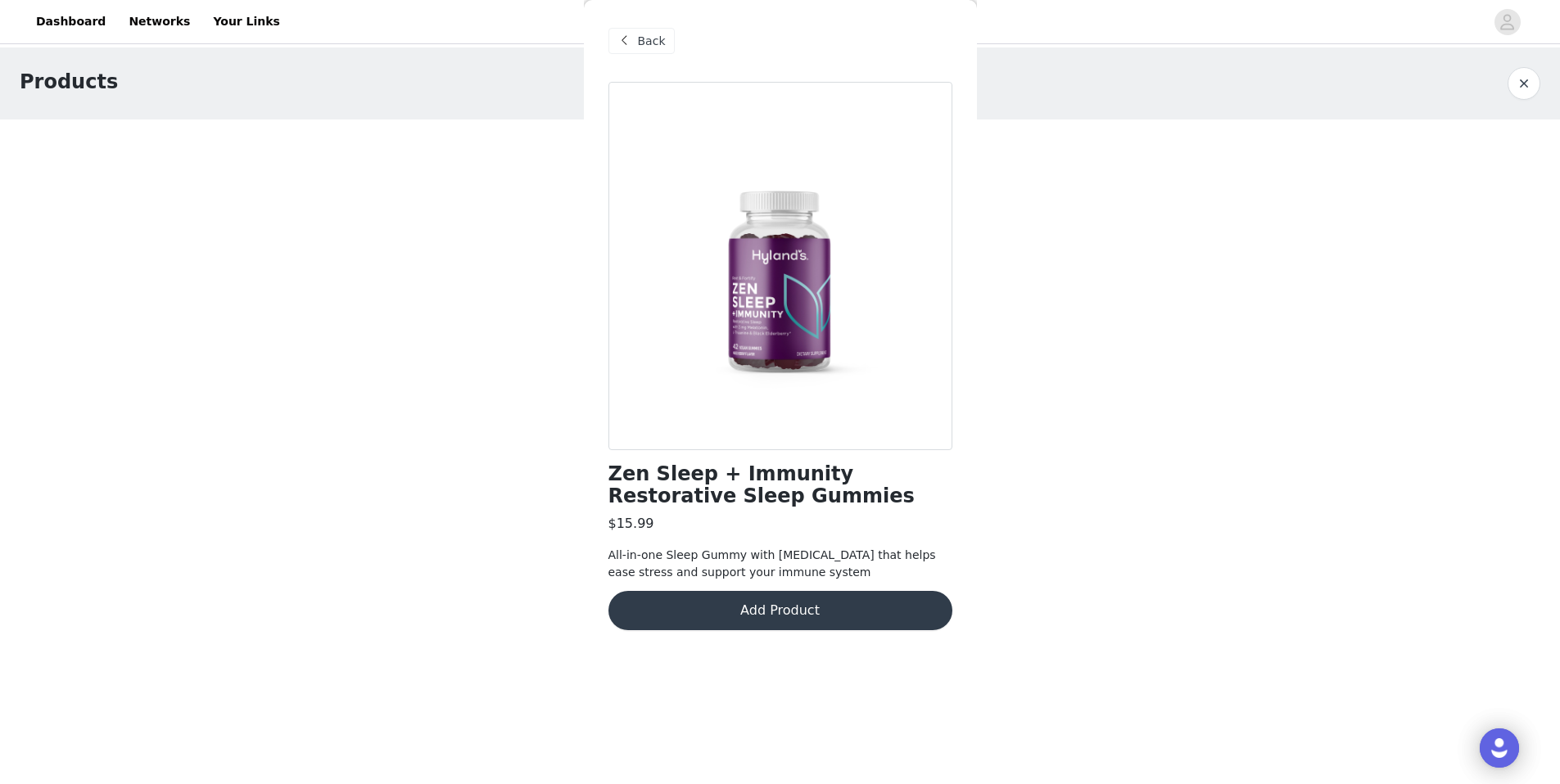
click at [752, 625] on button "Add Product" at bounding box center [780, 611] width 344 height 39
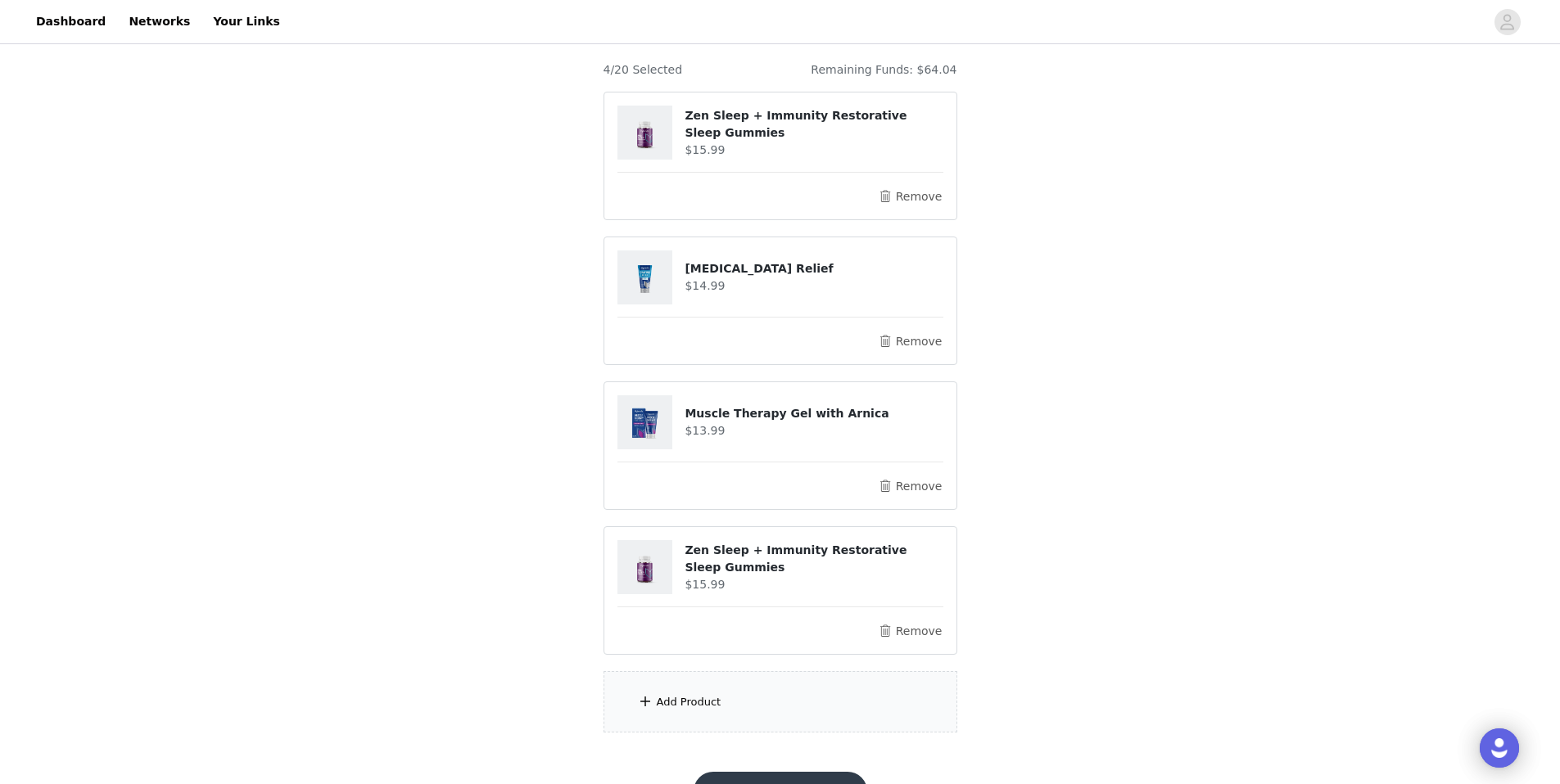
scroll to position [101, 0]
click at [805, 126] on h4 "Zen Sleep + Immunity Restorative Sleep Gummies" at bounding box center [814, 127] width 258 height 34
click at [664, 698] on div "Add Product" at bounding box center [689, 706] width 65 height 17
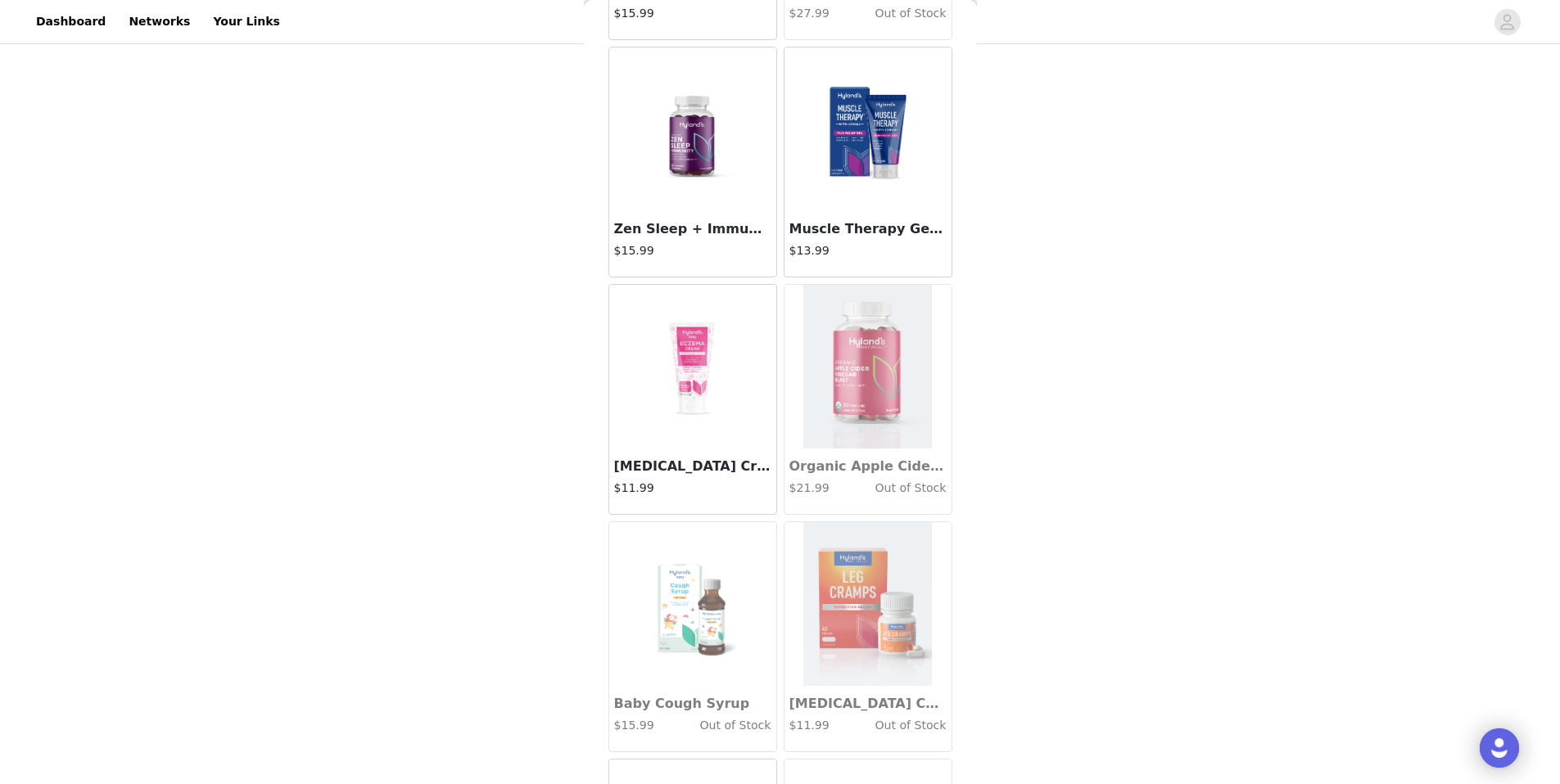
scroll to position [4456, 0]
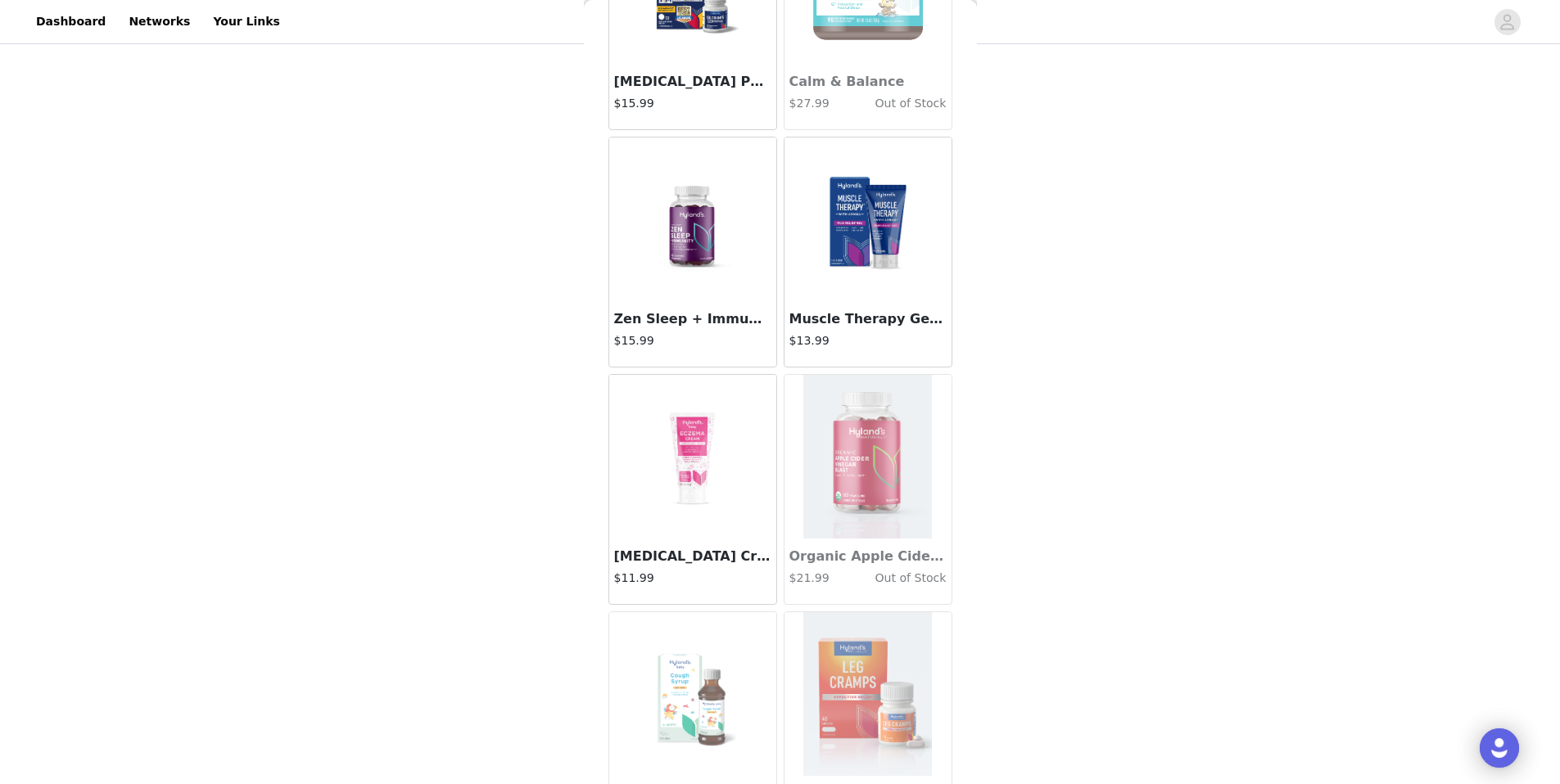
click at [695, 284] on img at bounding box center [693, 219] width 129 height 163
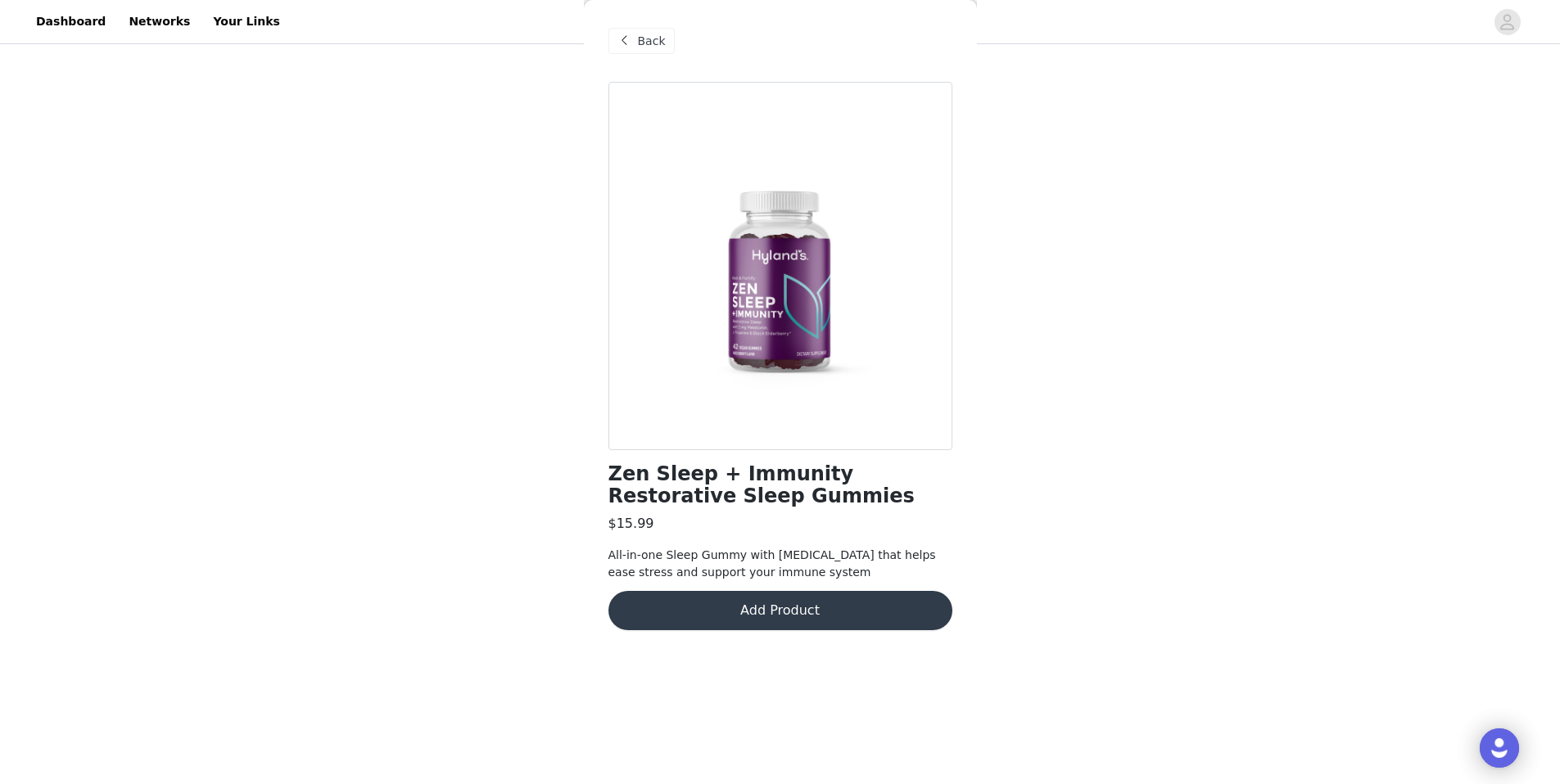
scroll to position [0, 0]
click at [787, 615] on button "Add Product" at bounding box center [780, 611] width 344 height 39
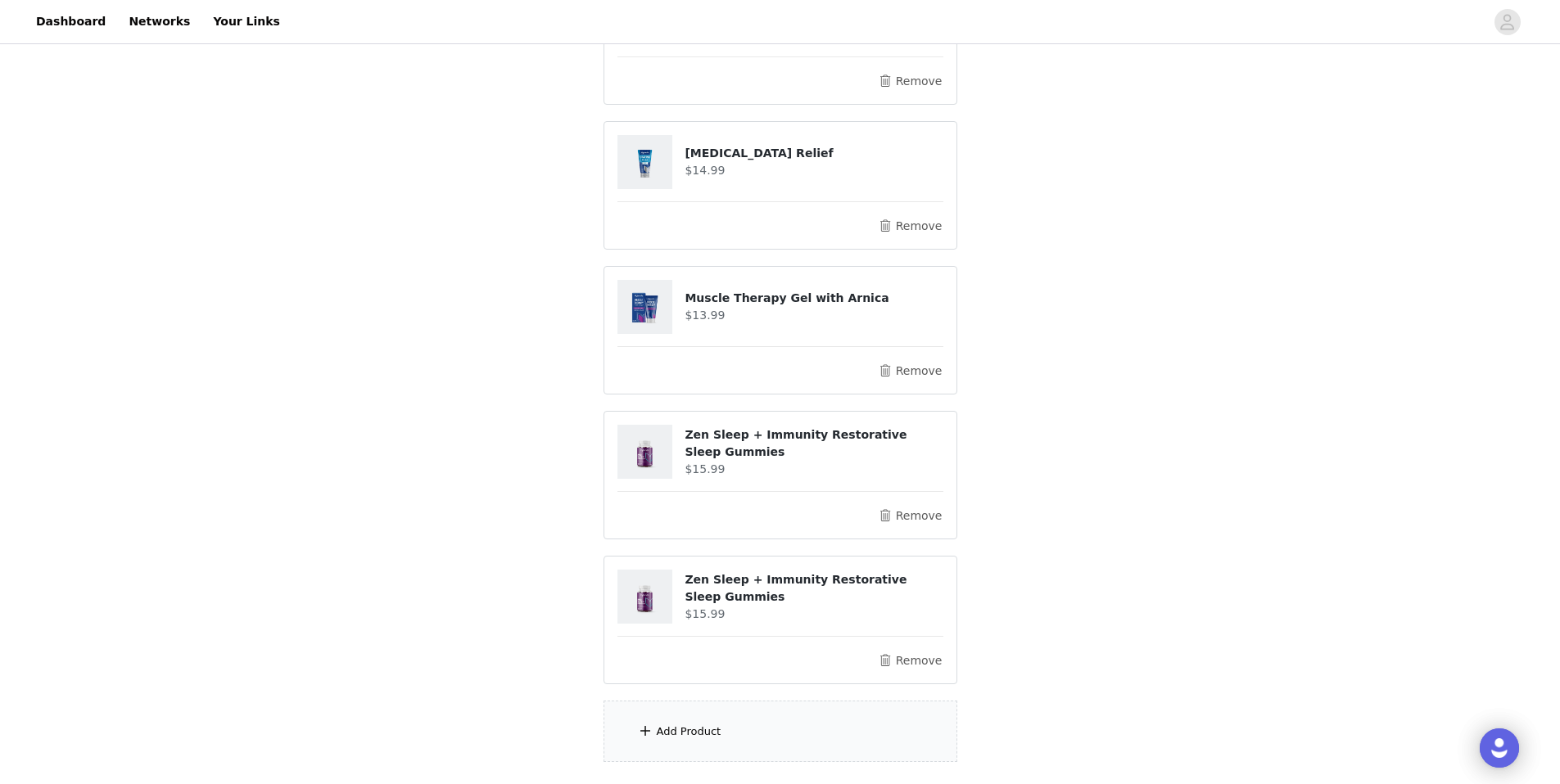
scroll to position [219, 0]
click at [691, 737] on div "Add Product" at bounding box center [689, 733] width 65 height 17
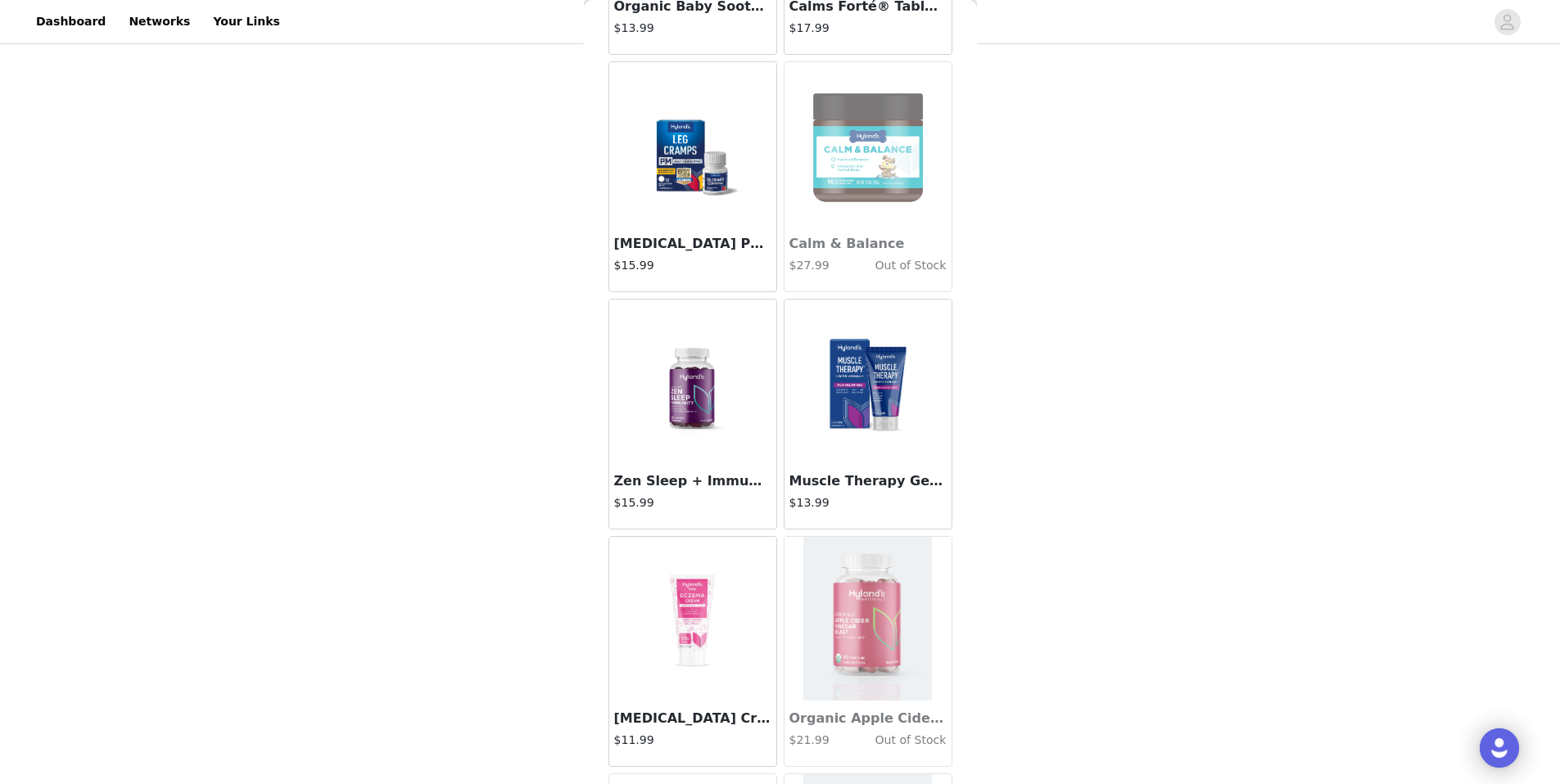
scroll to position [4330, 0]
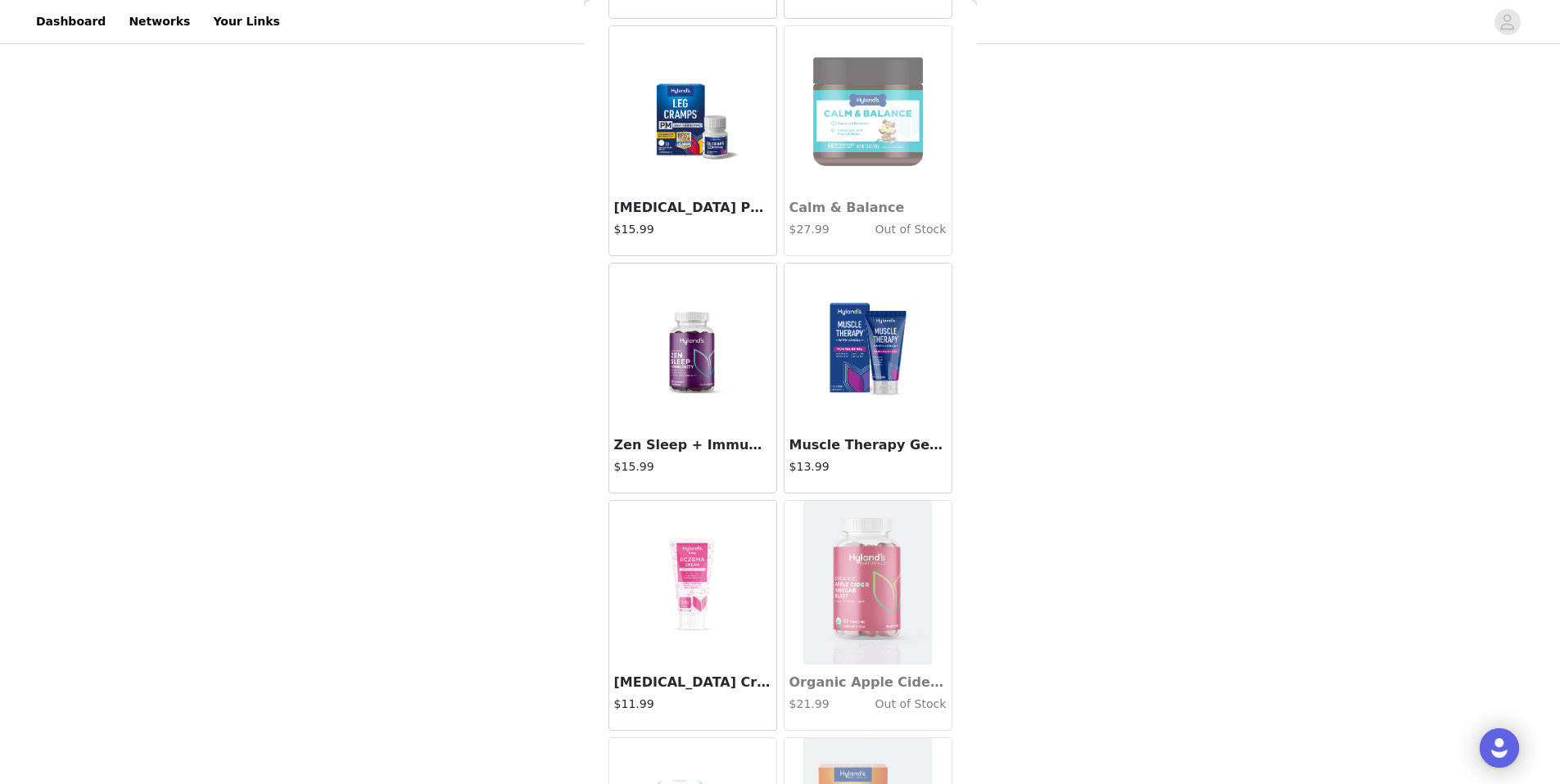
click at [860, 402] on img at bounding box center [868, 345] width 129 height 163
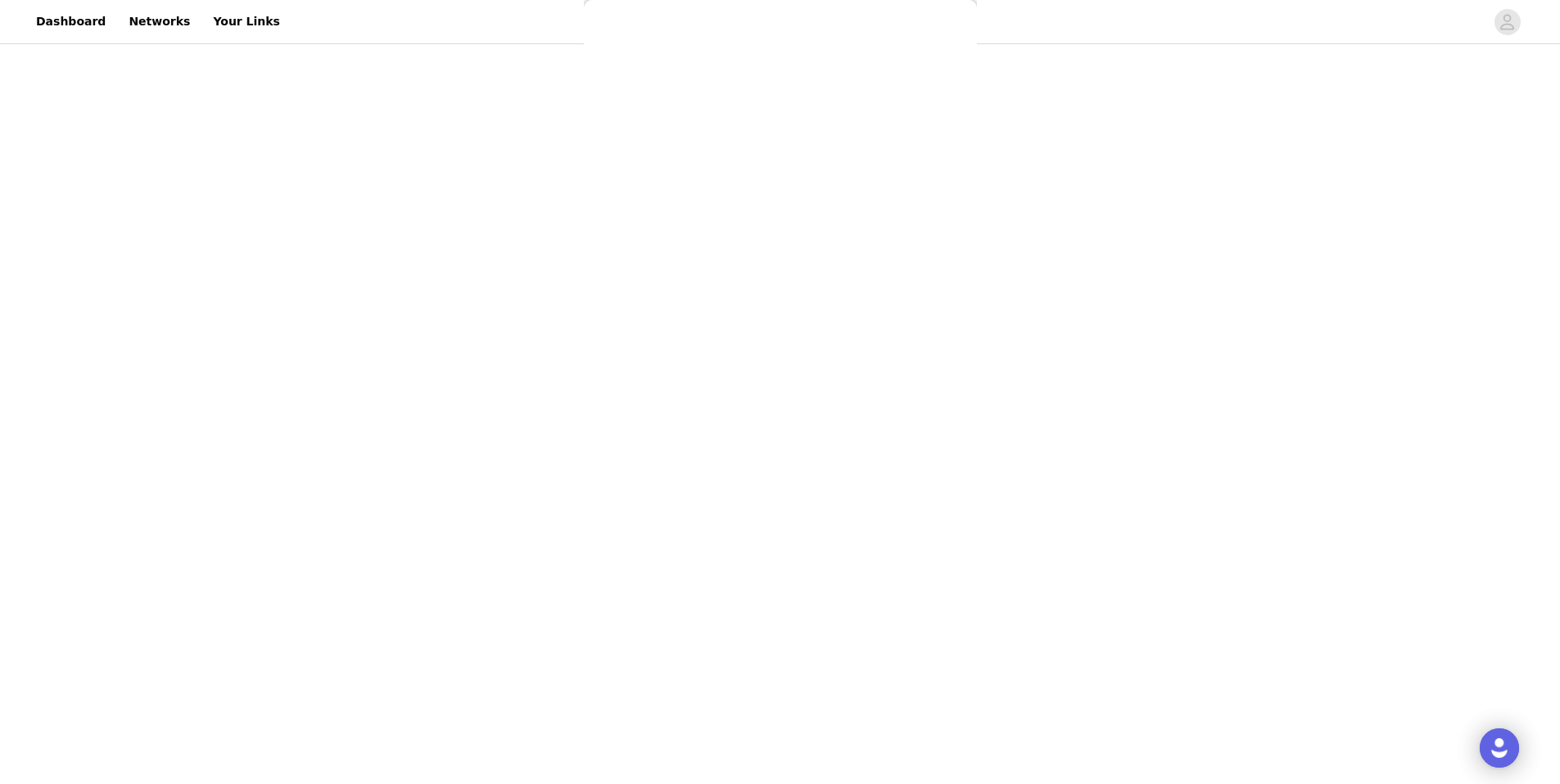
scroll to position [0, 0]
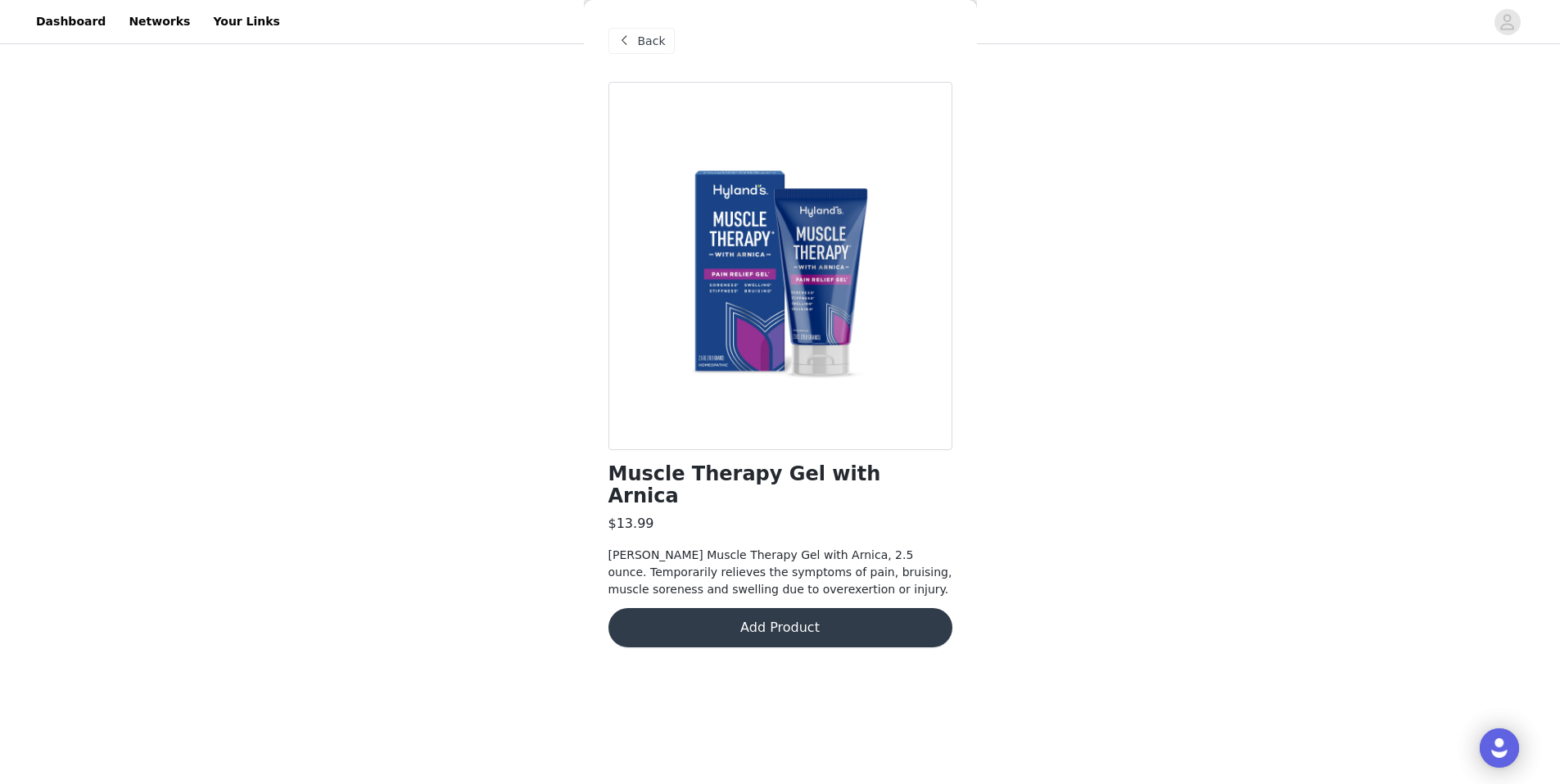
click at [804, 608] on button "Add Product" at bounding box center [780, 627] width 344 height 39
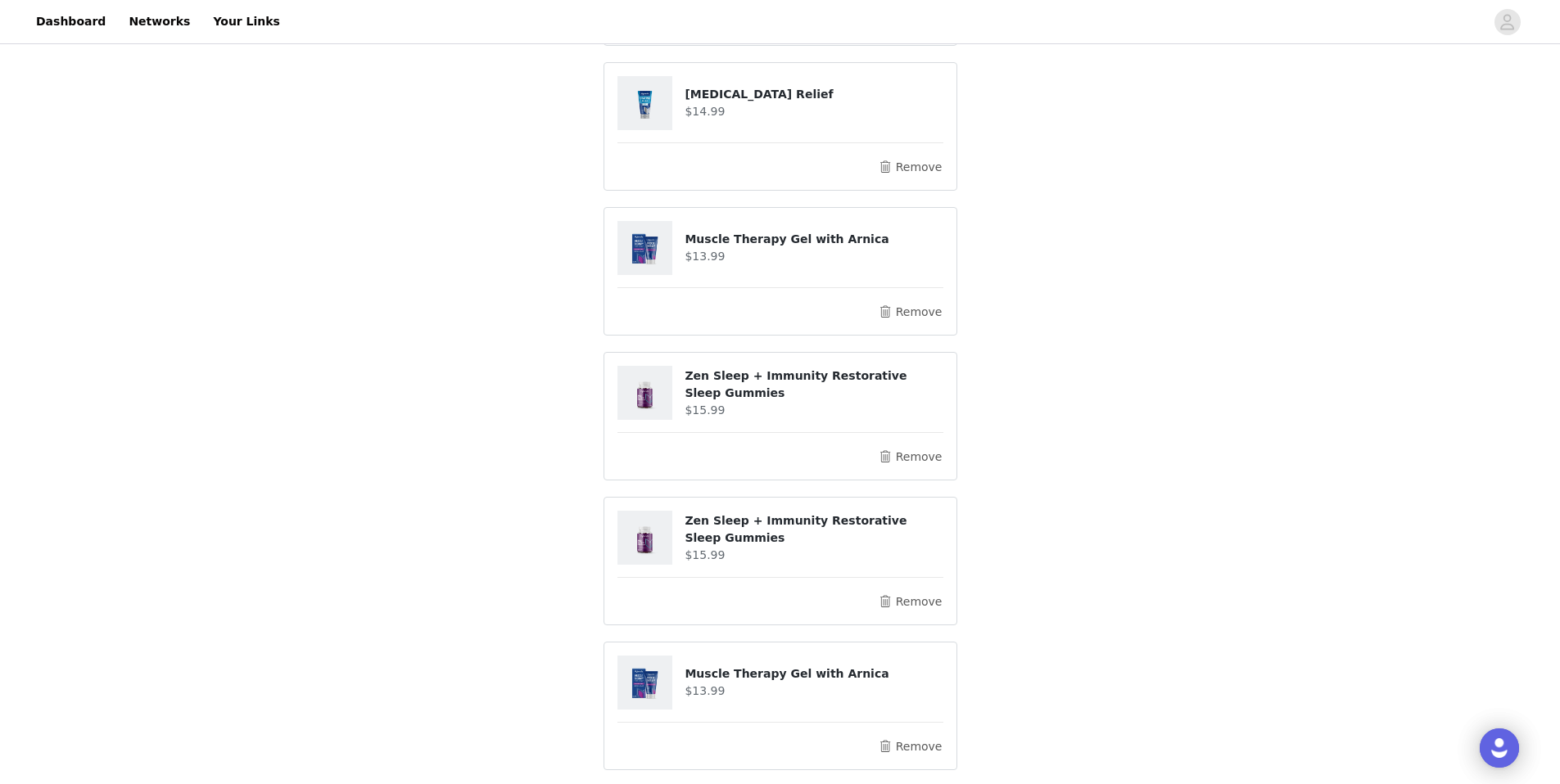
scroll to position [441, 0]
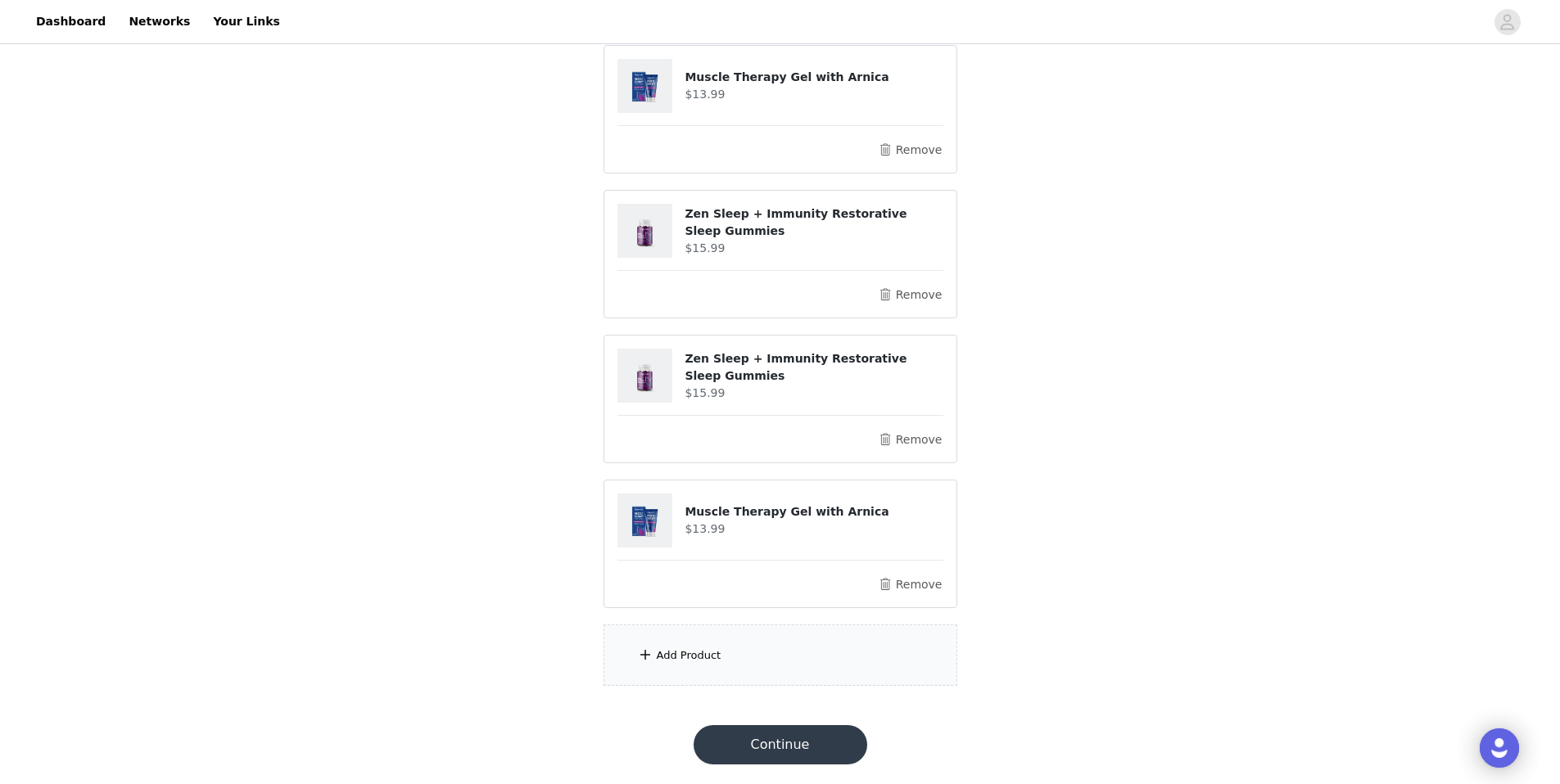
click at [834, 658] on div "Add Product" at bounding box center [780, 655] width 354 height 61
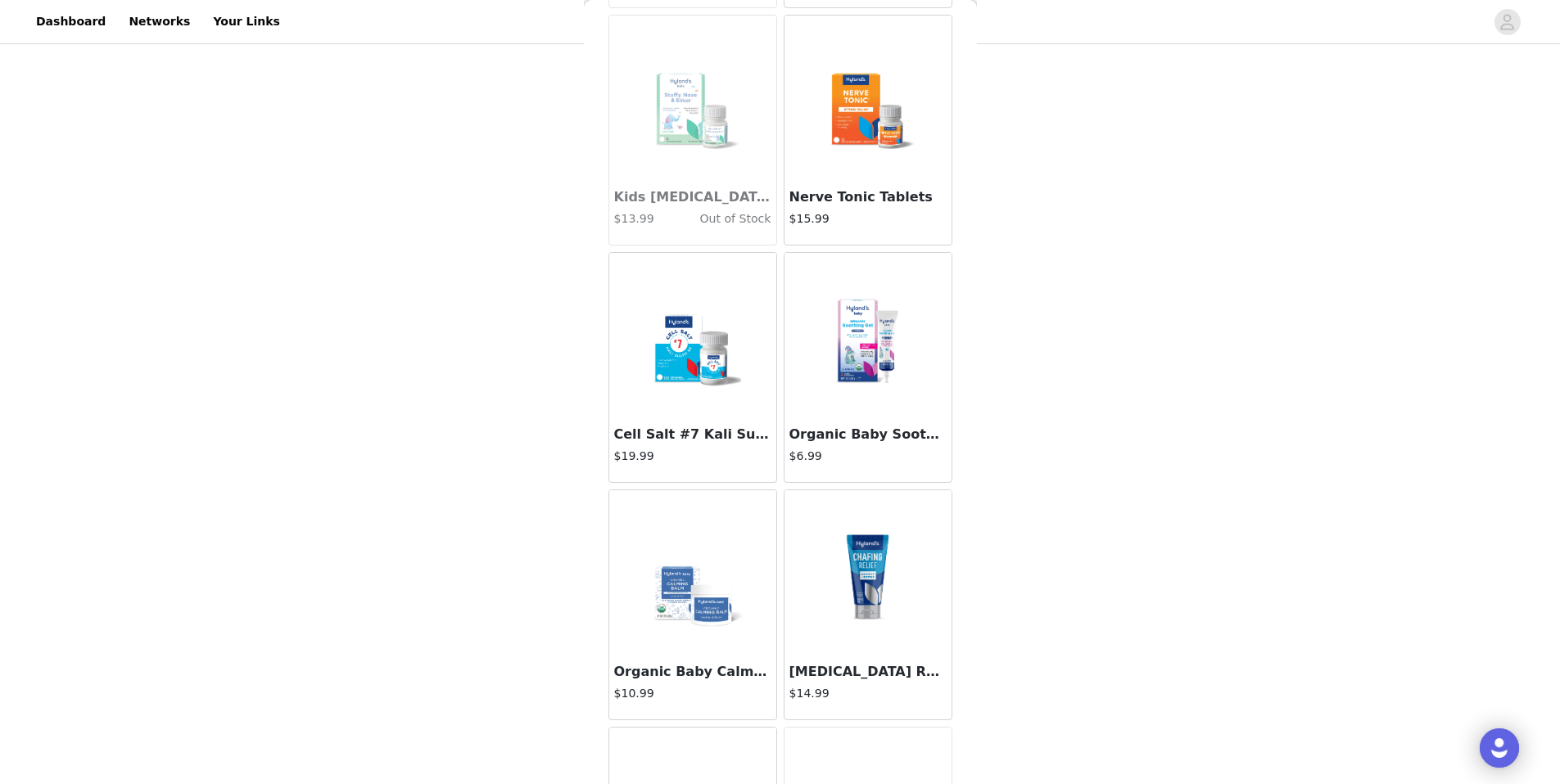
scroll to position [7508, 0]
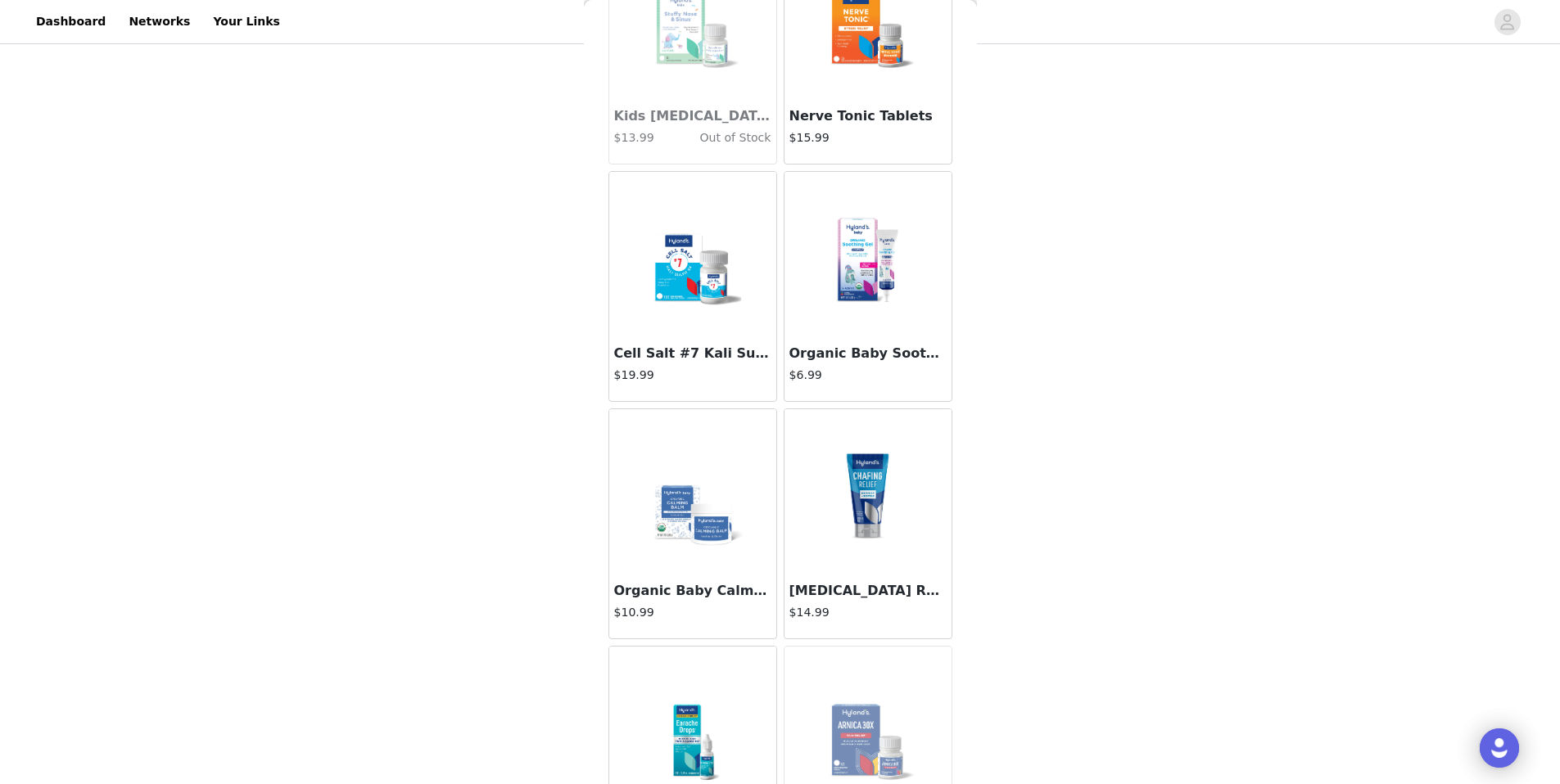
click at [839, 575] on div "[MEDICAL_DATA] Relief $14.99" at bounding box center [867, 606] width 167 height 65
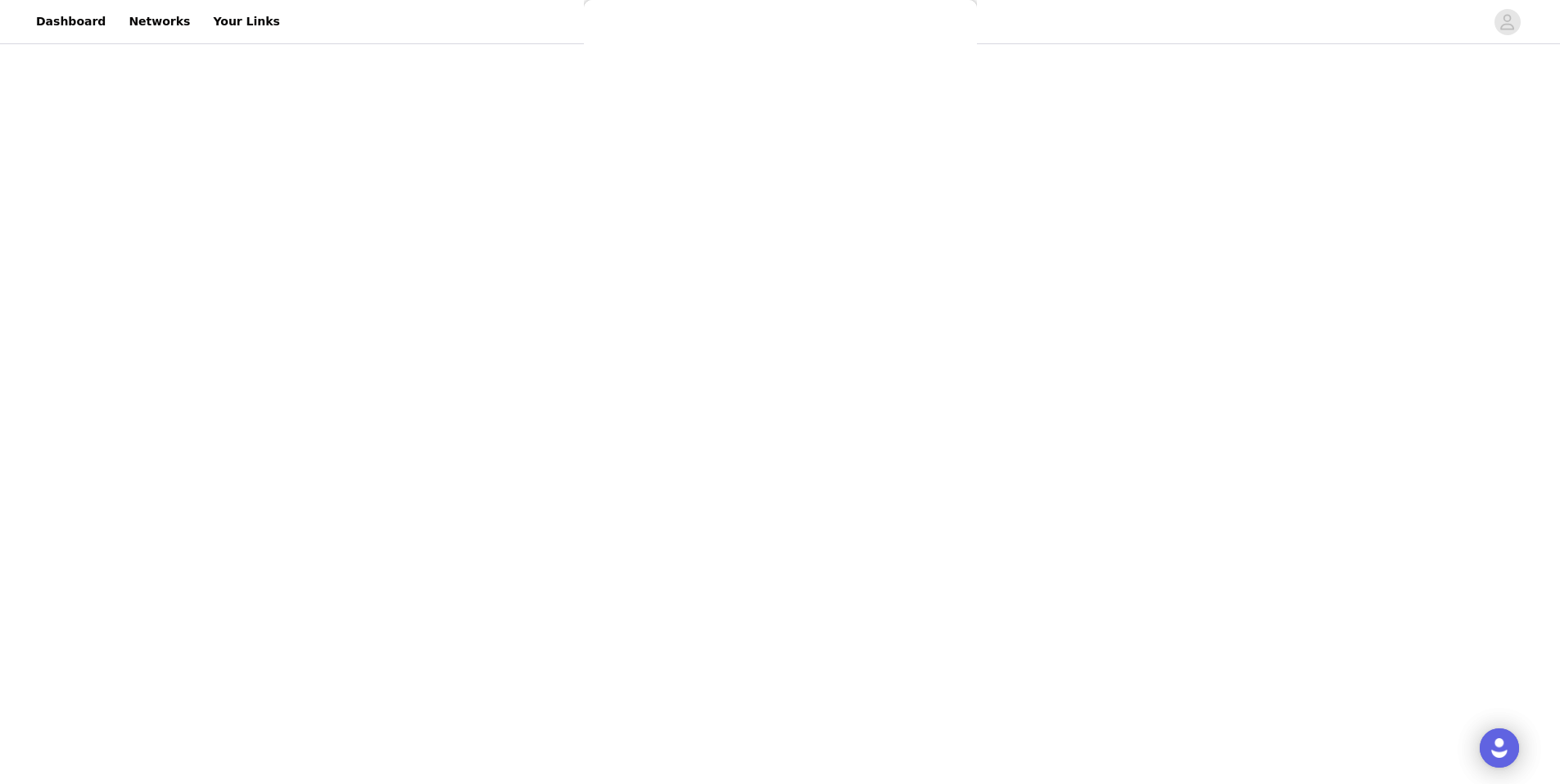
scroll to position [0, 0]
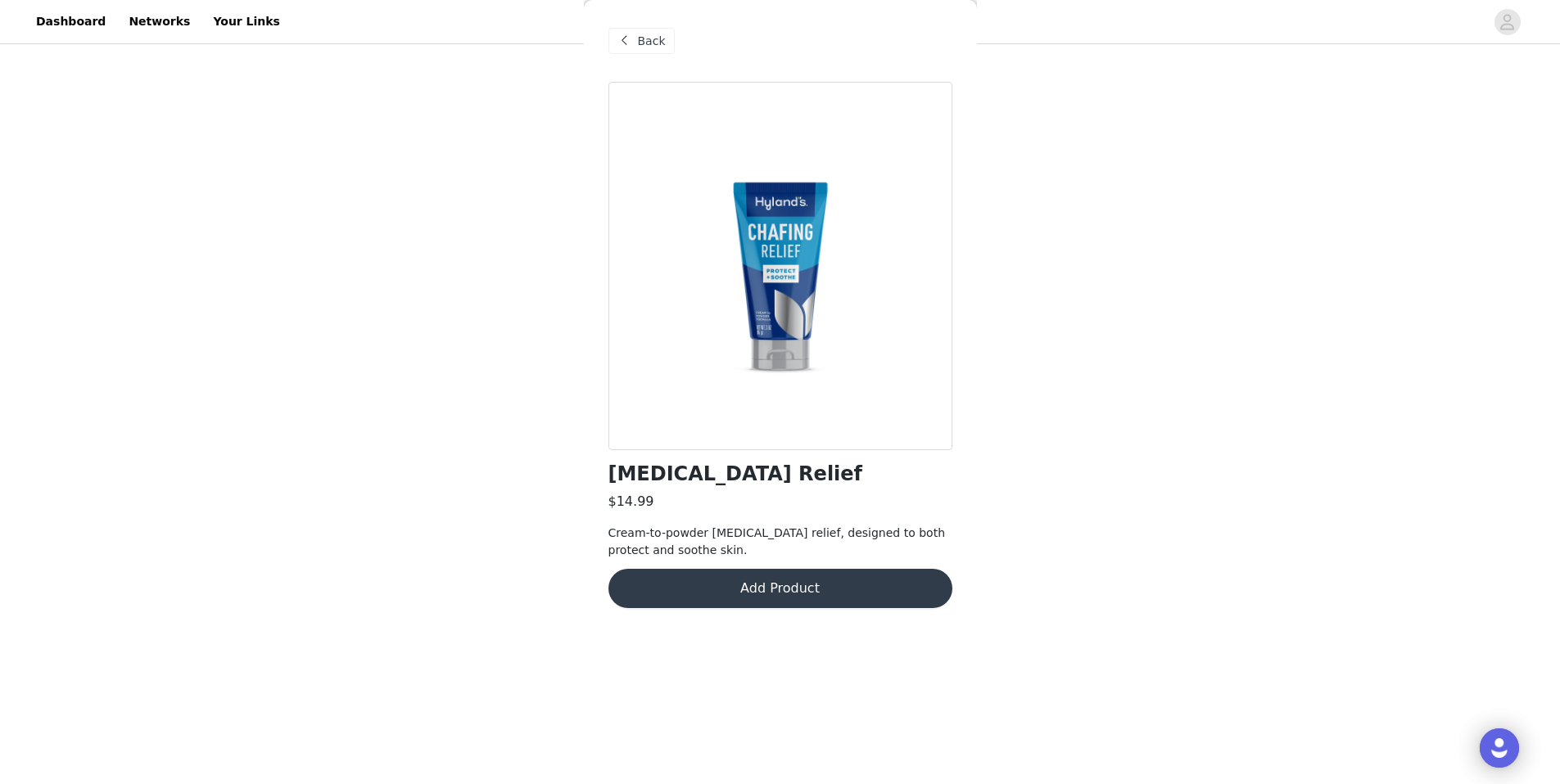
click at [812, 588] on button "Add Product" at bounding box center [780, 588] width 344 height 39
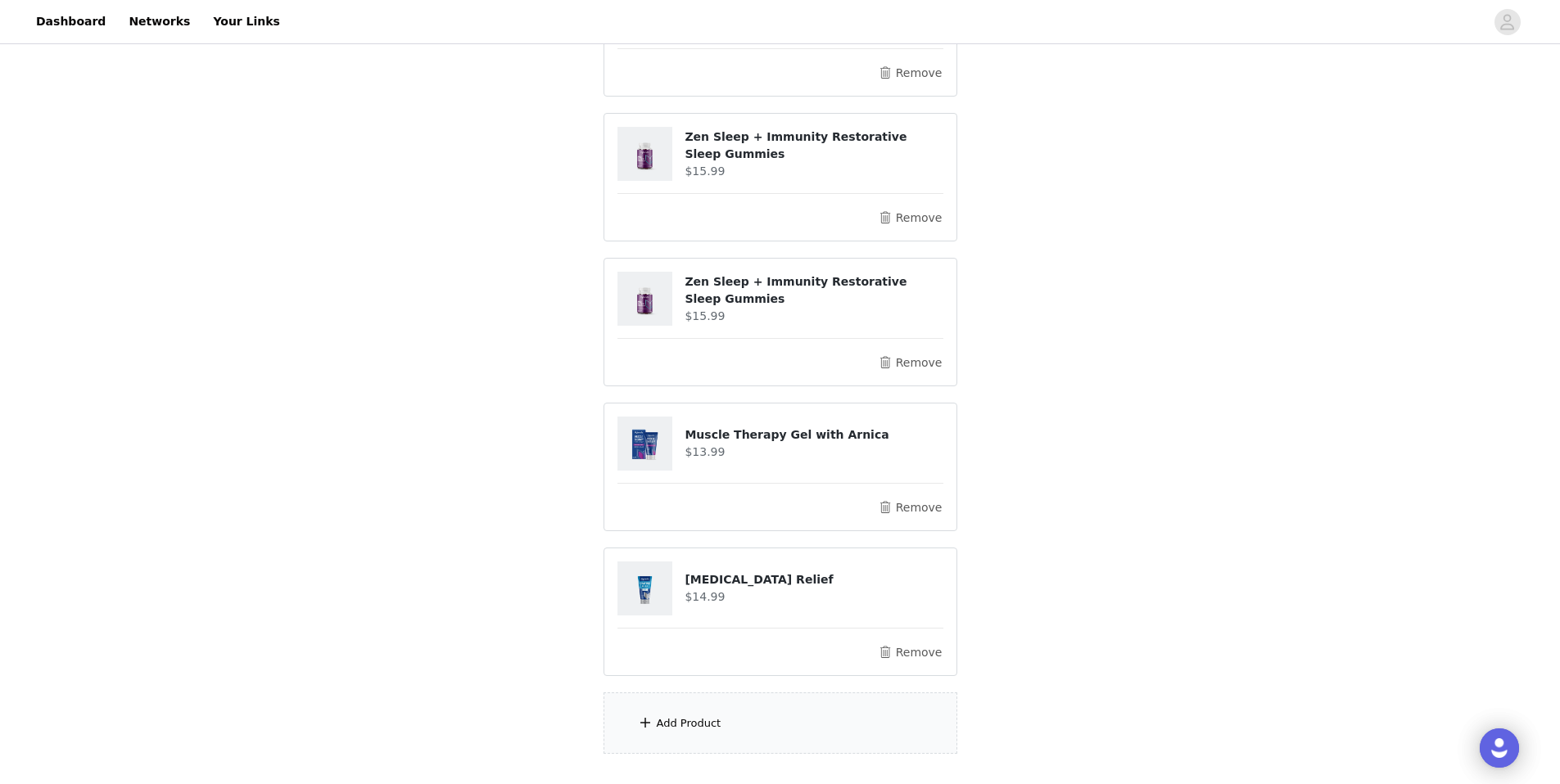
scroll to position [585, 0]
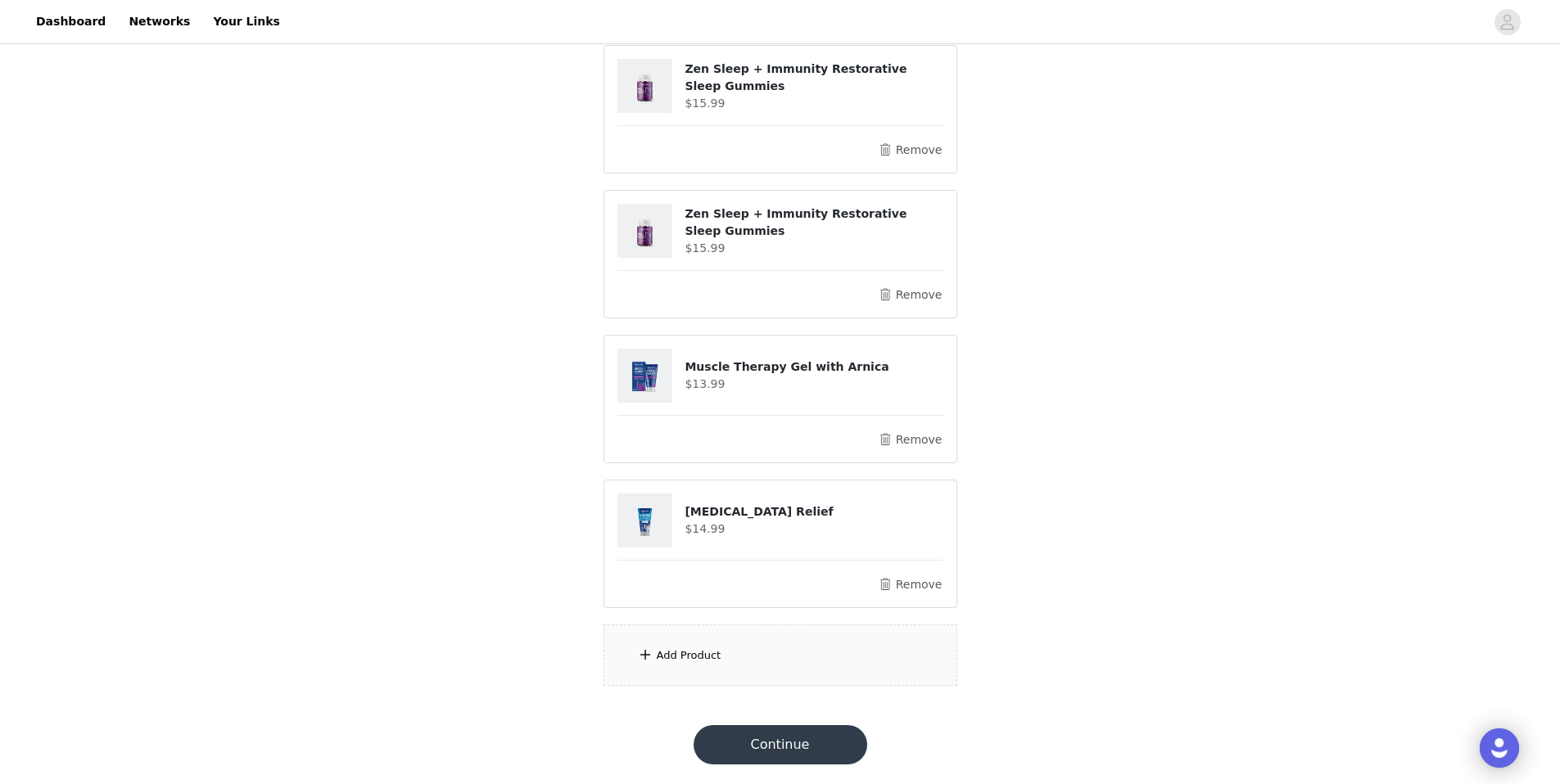
click at [762, 653] on div "Add Product" at bounding box center [780, 655] width 354 height 61
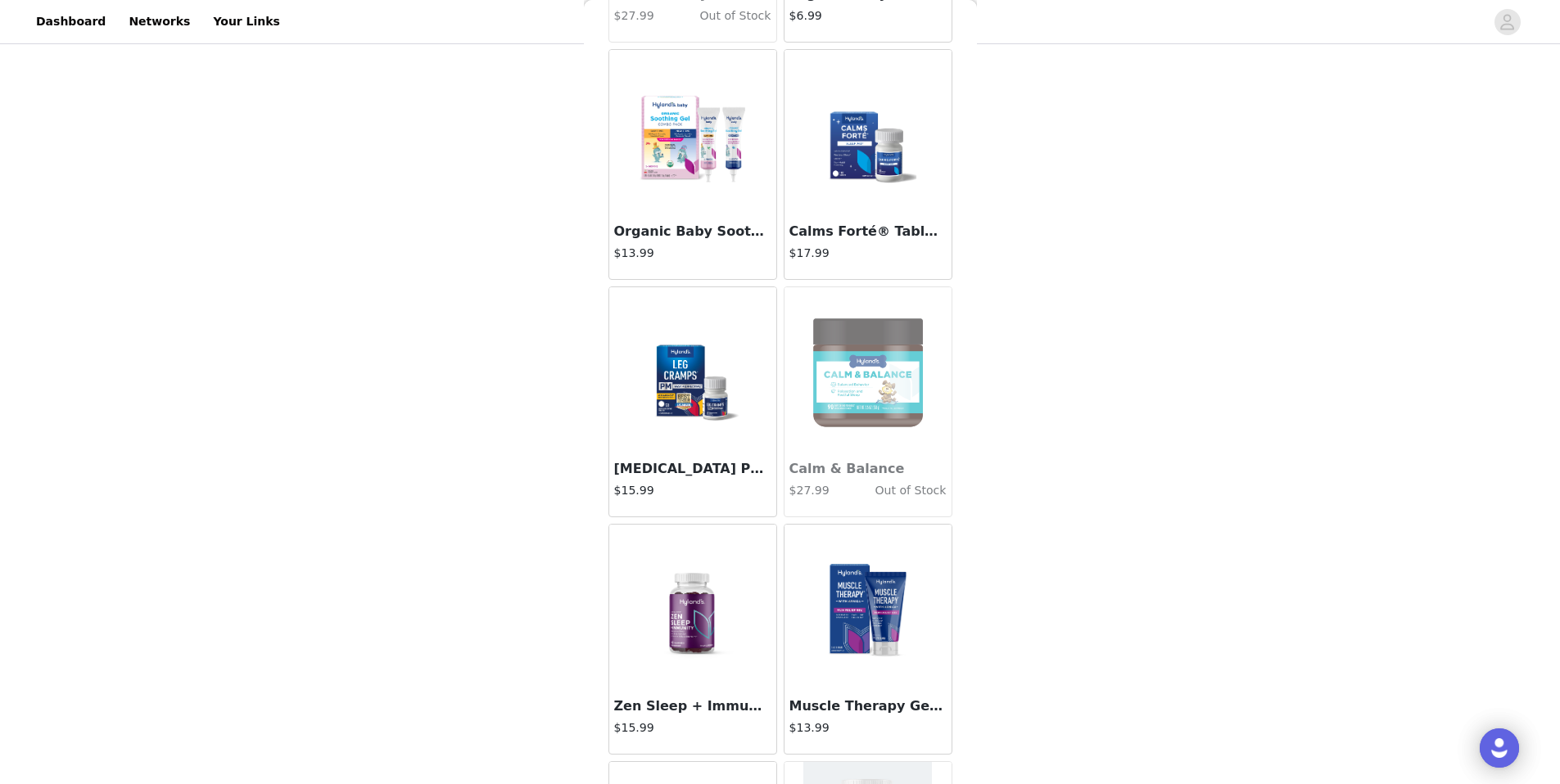
scroll to position [4070, 0]
click at [723, 549] on img at bounding box center [693, 606] width 129 height 163
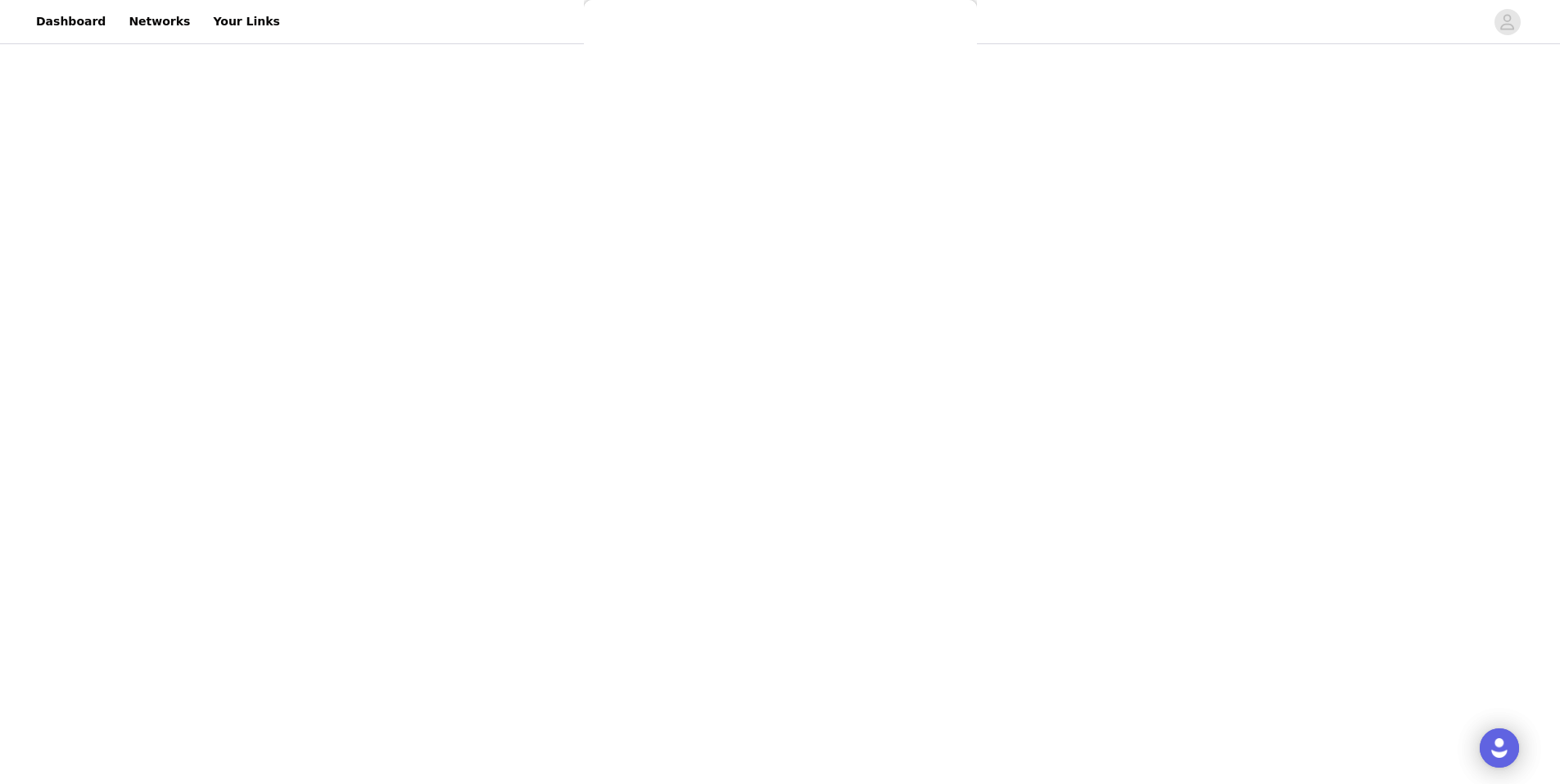
scroll to position [0, 0]
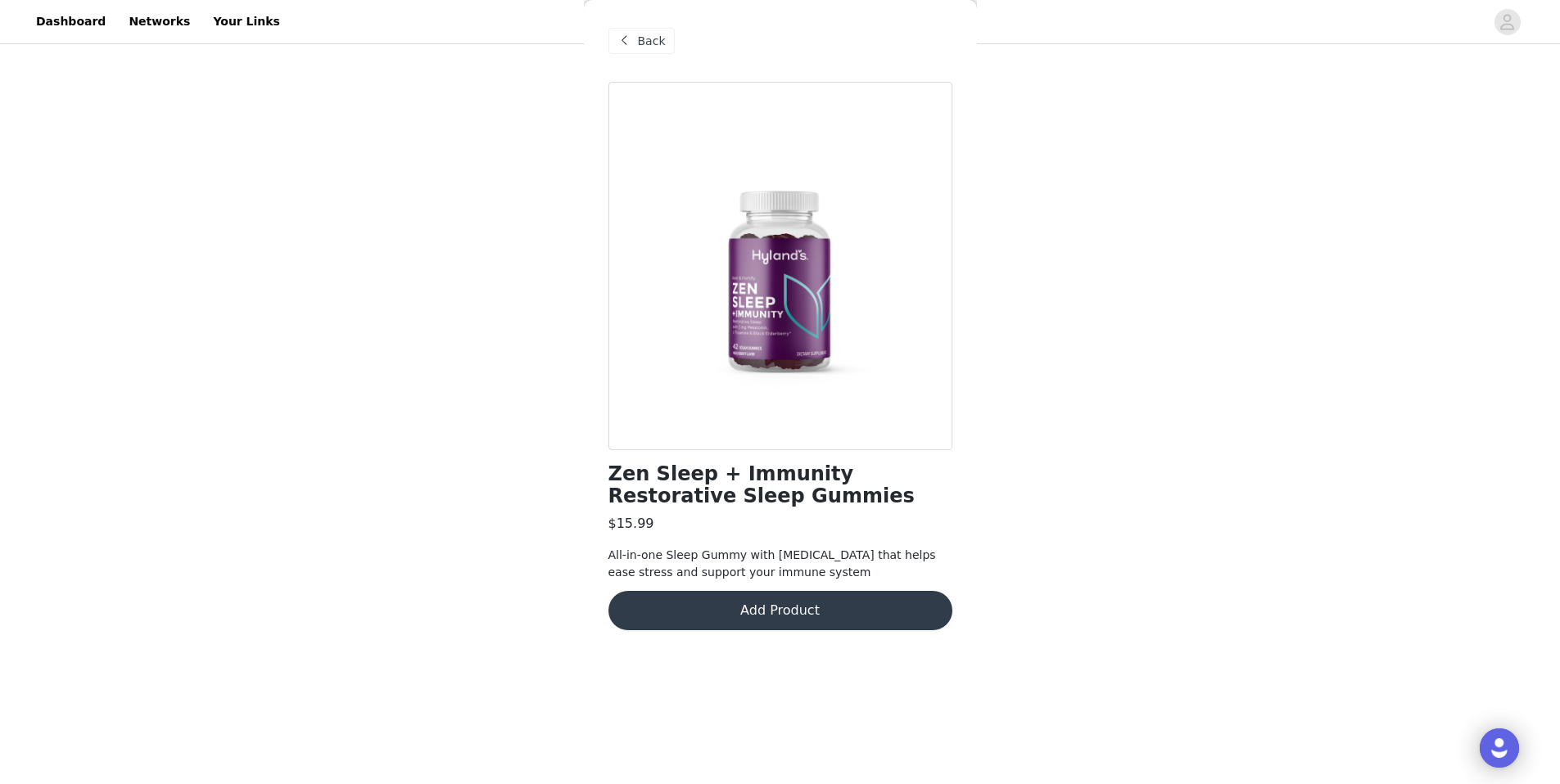
click at [731, 603] on button "Add Product" at bounding box center [780, 611] width 344 height 39
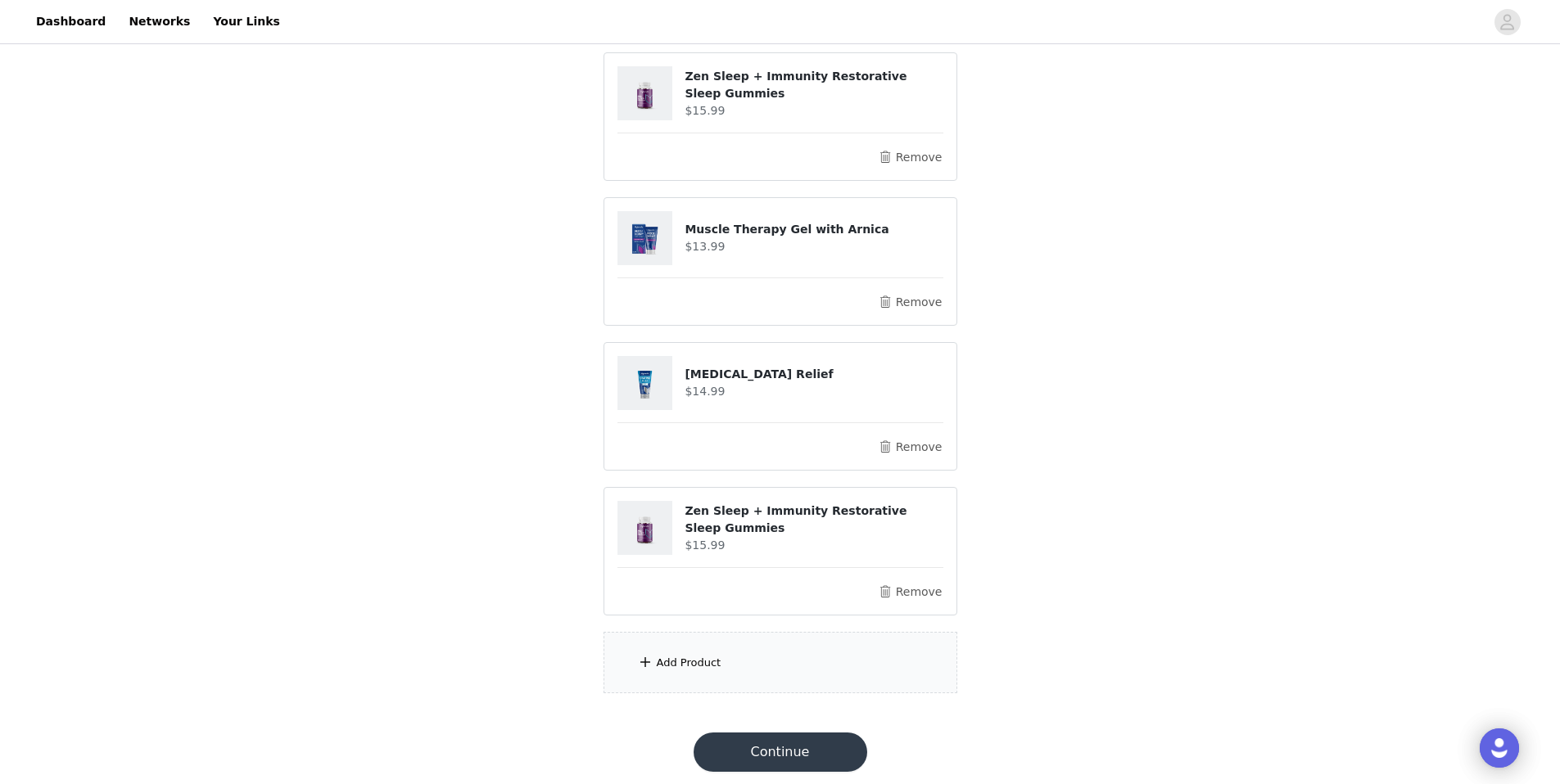
scroll to position [730, 0]
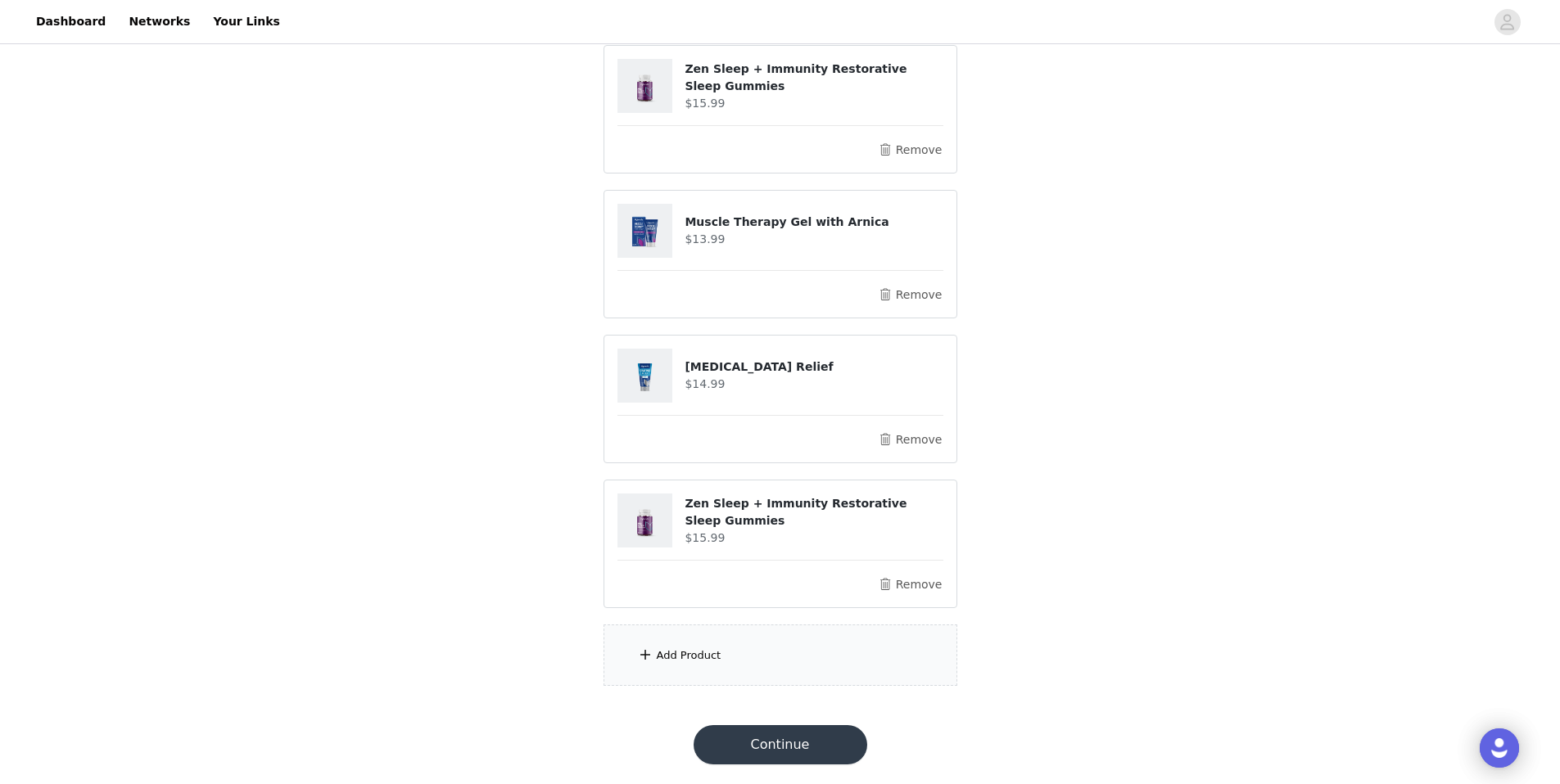
click at [759, 751] on button "Continue" at bounding box center [780, 745] width 173 height 39
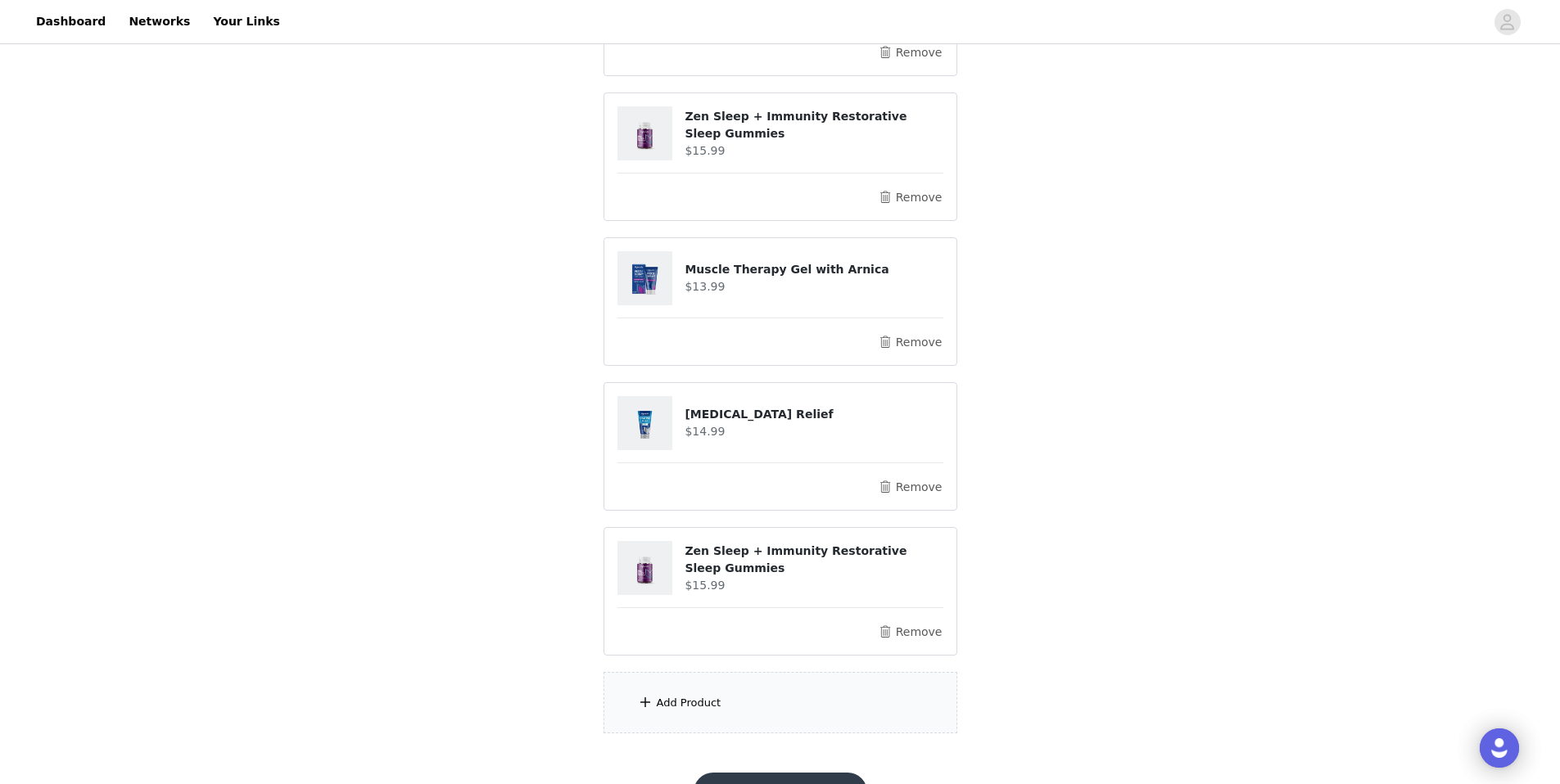
scroll to position [778, 0]
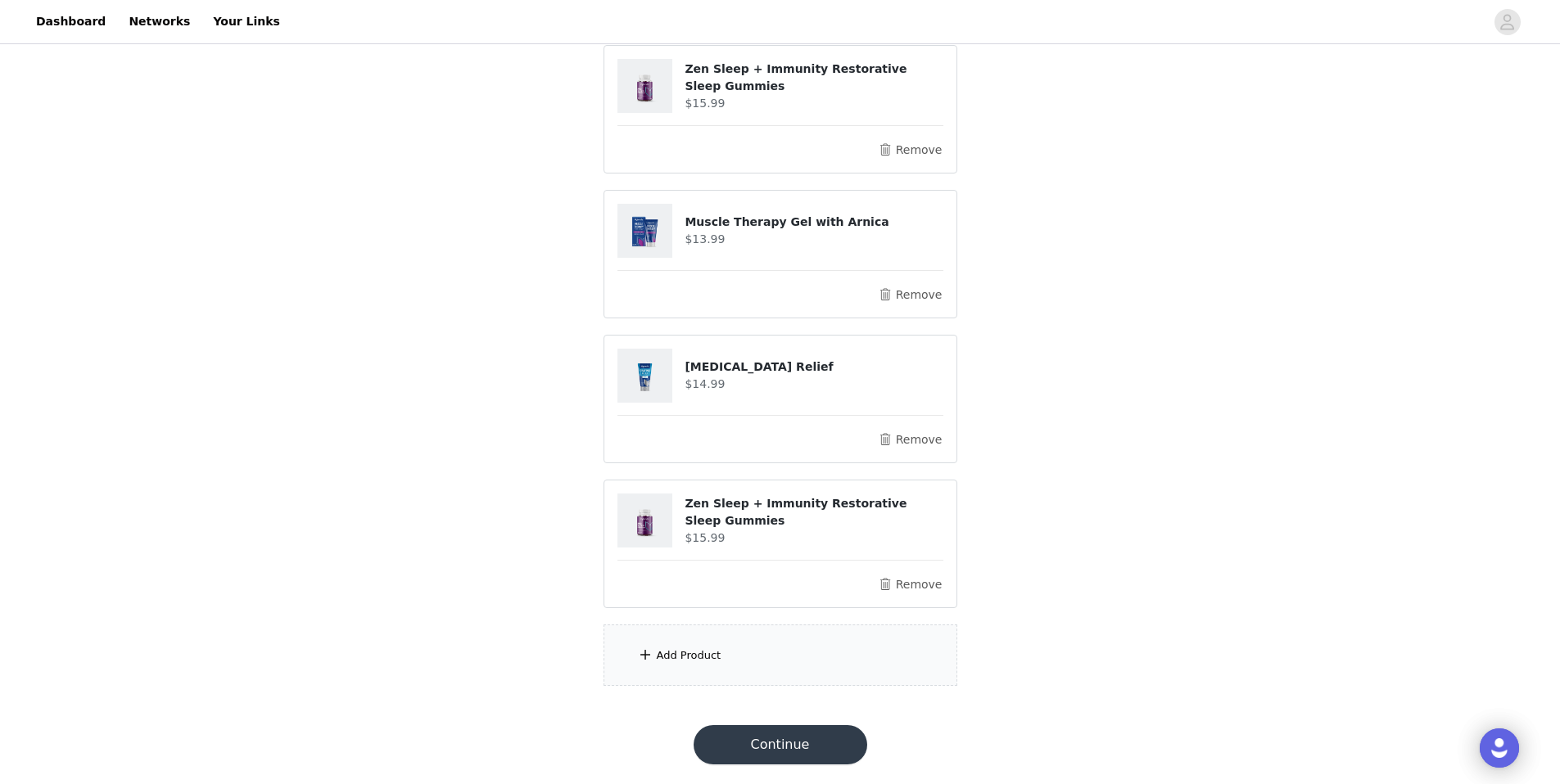
click at [774, 745] on button "Continue" at bounding box center [780, 745] width 173 height 39
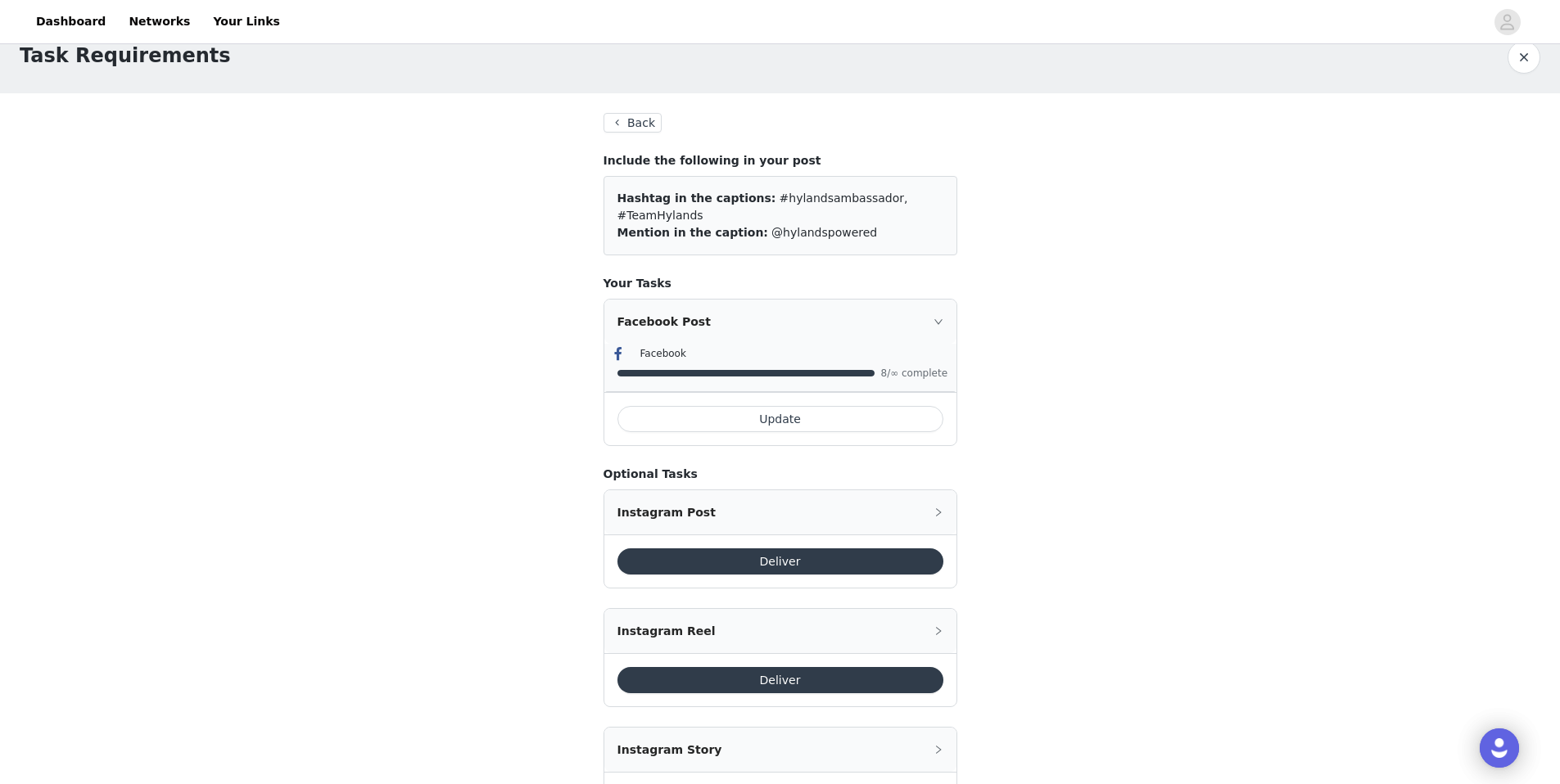
scroll to position [8, 0]
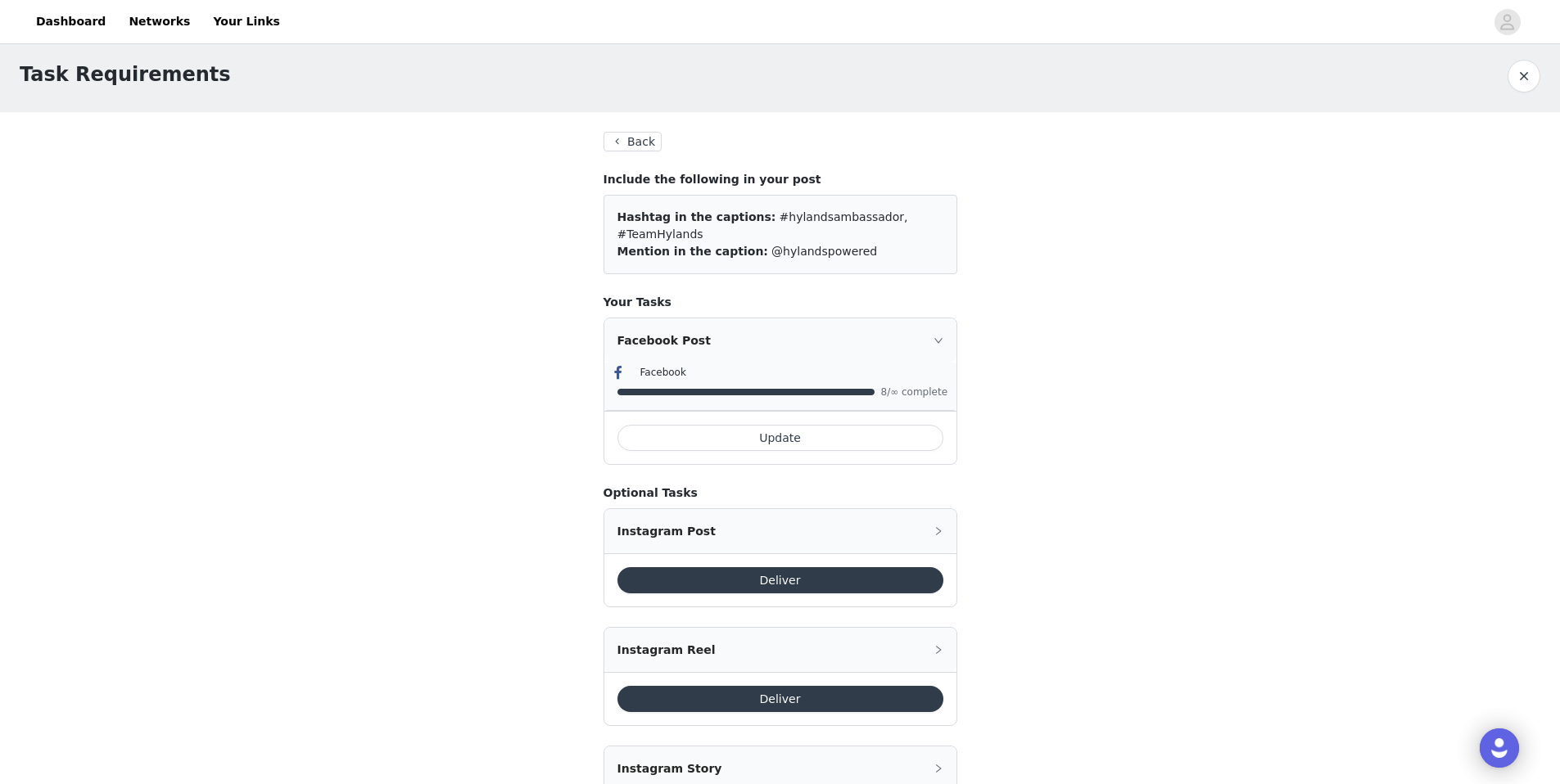
click at [634, 147] on button "Back" at bounding box center [633, 141] width 59 height 19
